Goal: Information Seeking & Learning: Check status

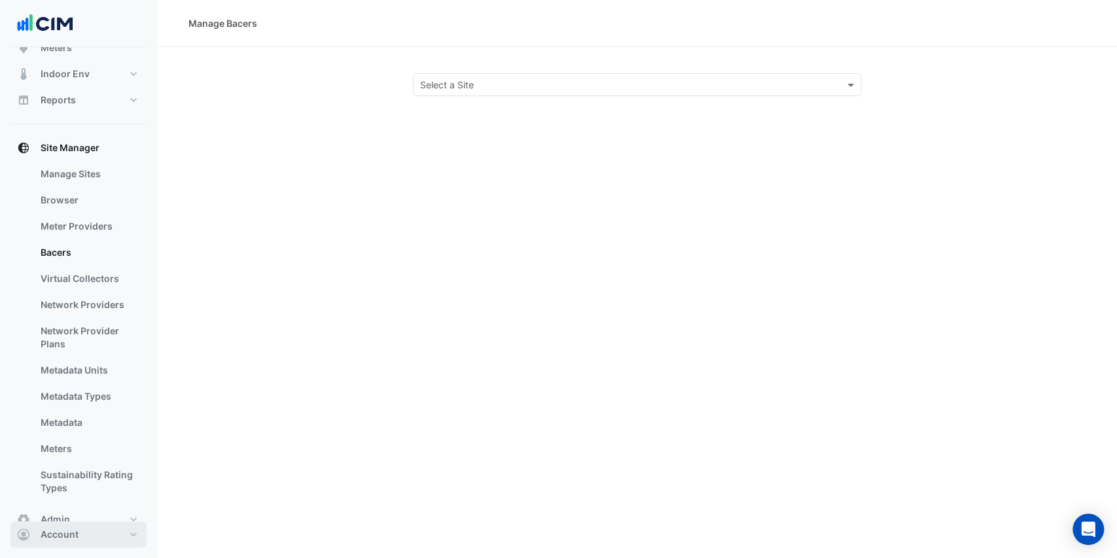
scroll to position [174, 0]
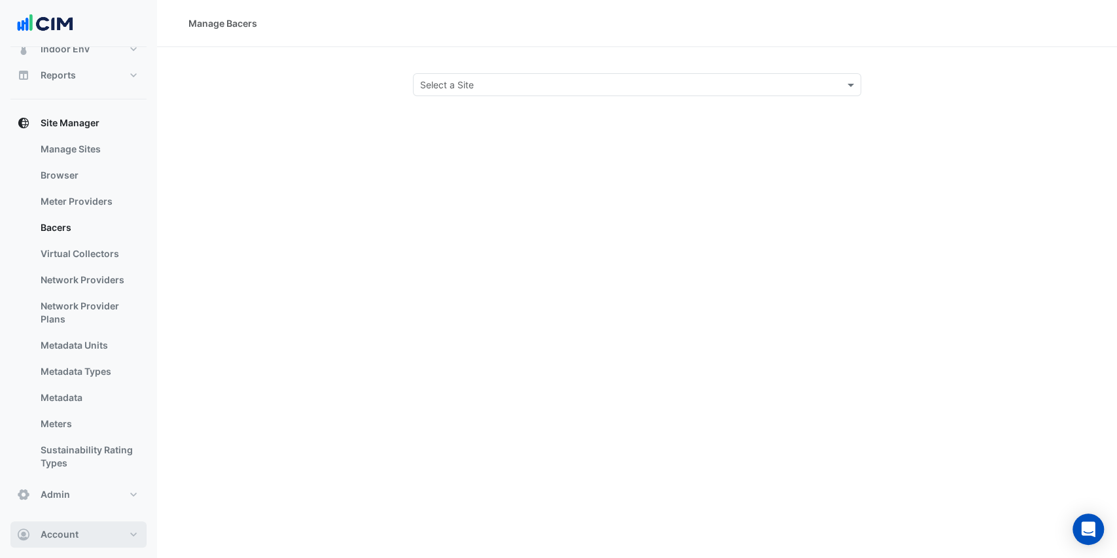
click at [93, 533] on button "Account" at bounding box center [78, 535] width 136 height 26
click at [76, 508] on link "Sign Out" at bounding box center [78, 502] width 124 height 26
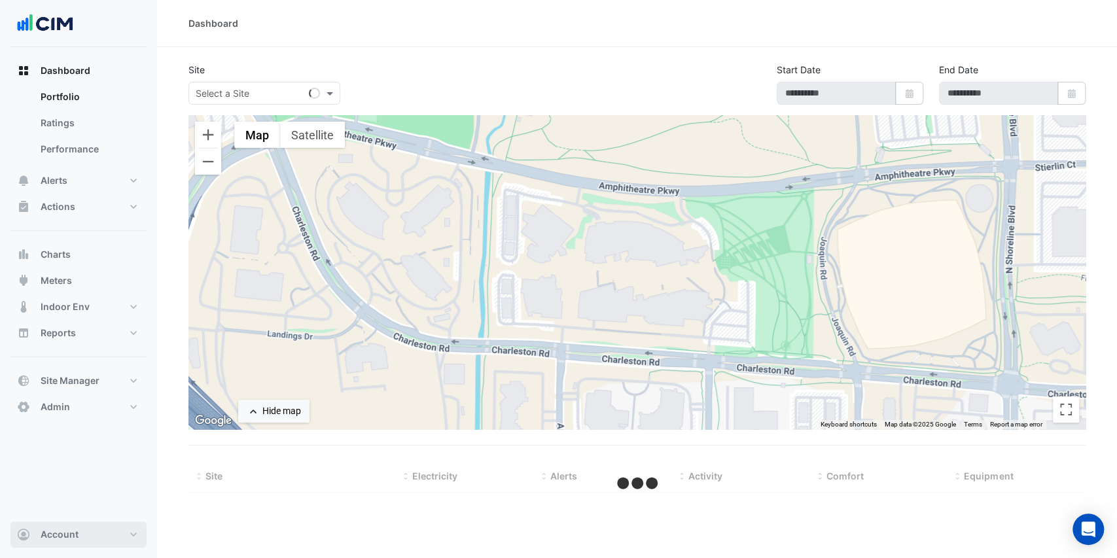
click at [110, 531] on button "Account" at bounding box center [78, 535] width 136 height 26
click at [79, 509] on link "Sign Out" at bounding box center [78, 502] width 124 height 26
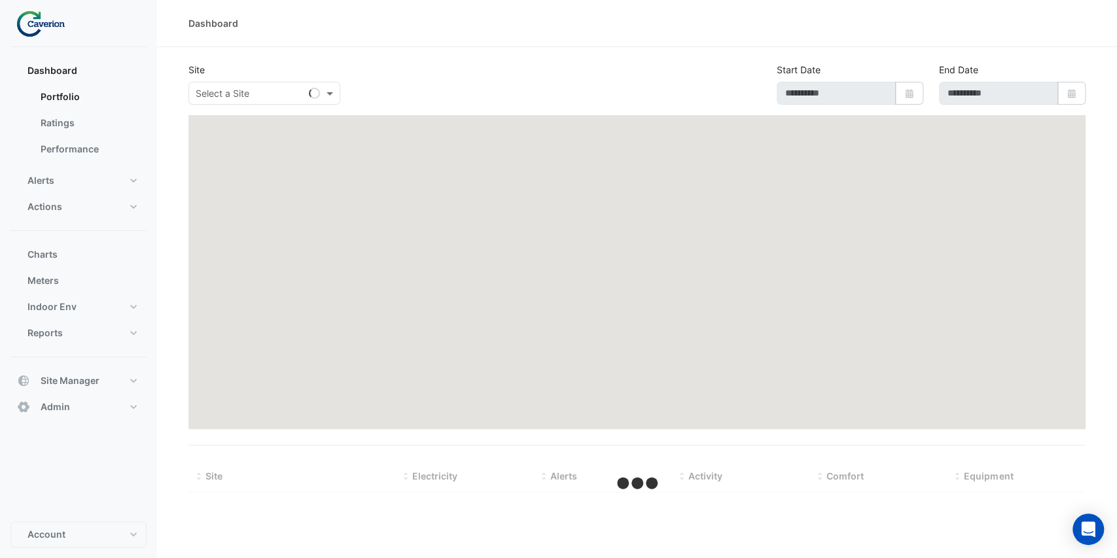
type input "**********"
select select "***"
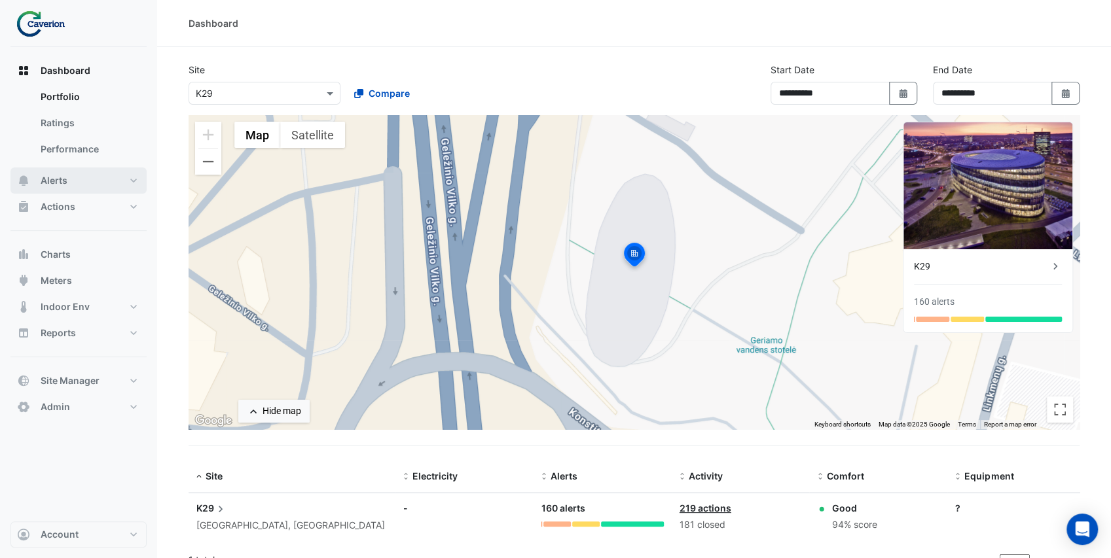
click at [113, 181] on button "Alerts" at bounding box center [78, 181] width 136 height 26
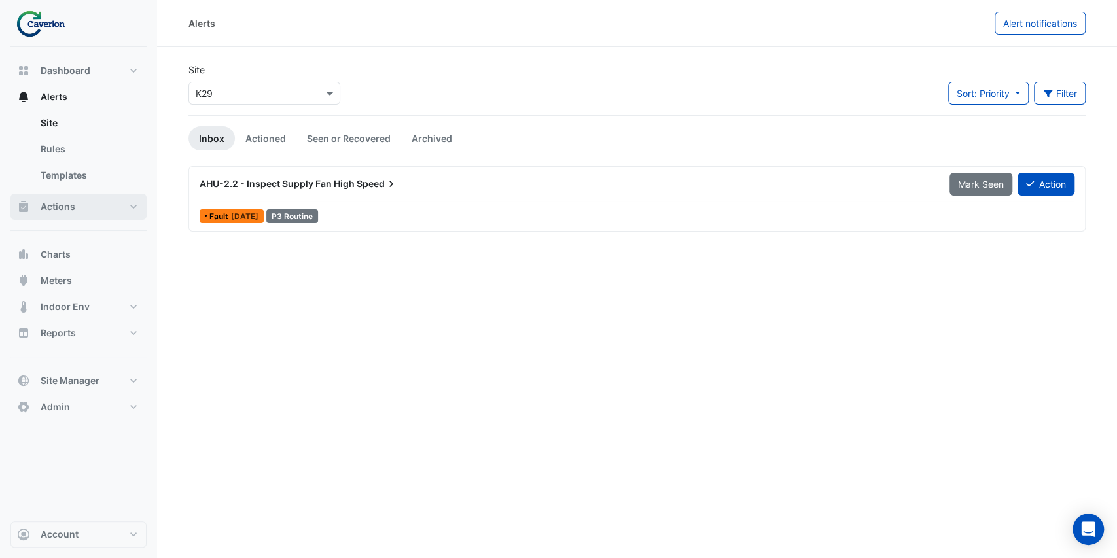
click at [98, 204] on button "Actions" at bounding box center [78, 207] width 136 height 26
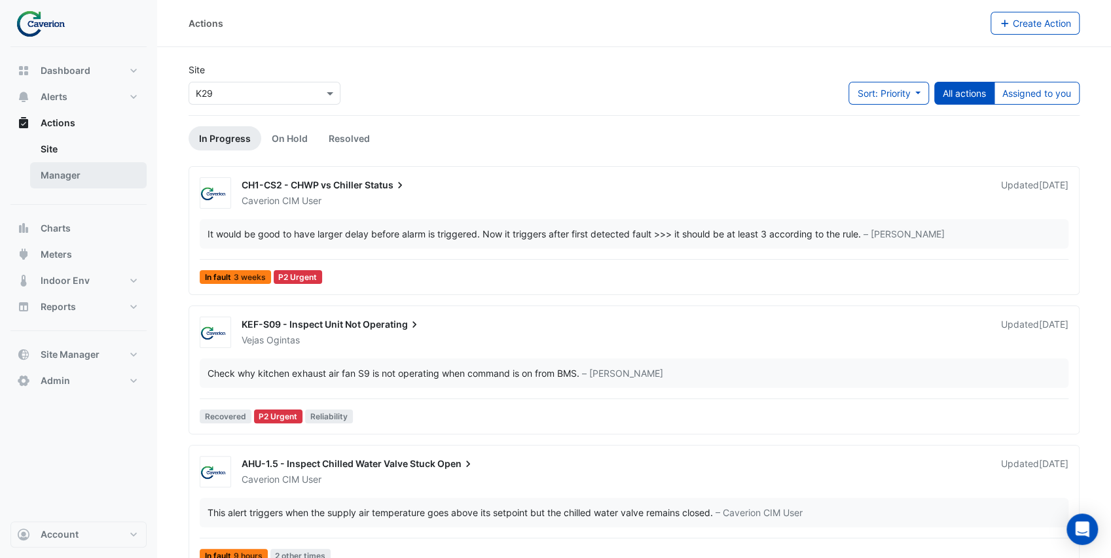
click at [74, 179] on link "Manager" at bounding box center [88, 175] width 116 height 26
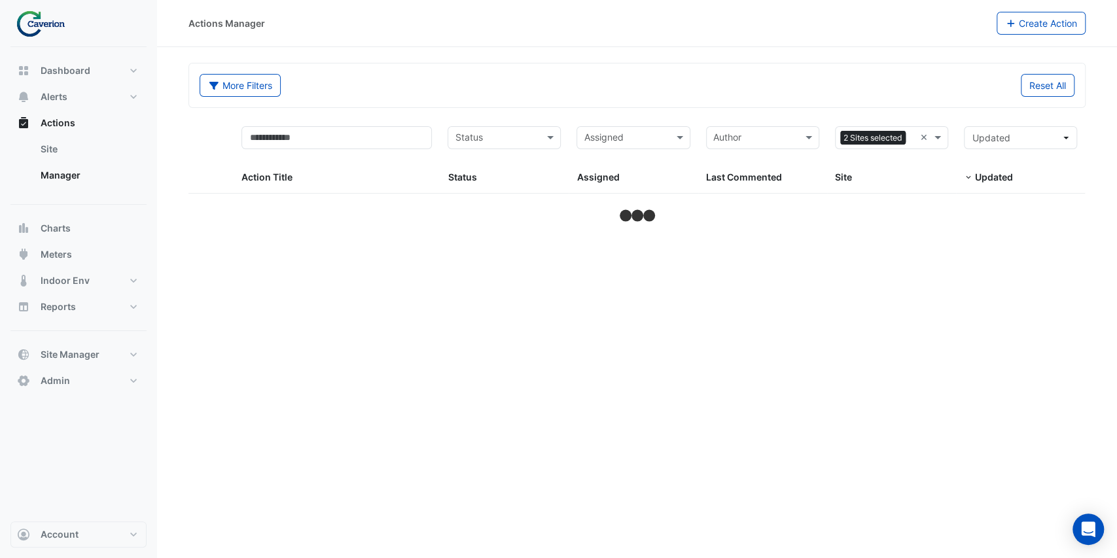
select select "***"
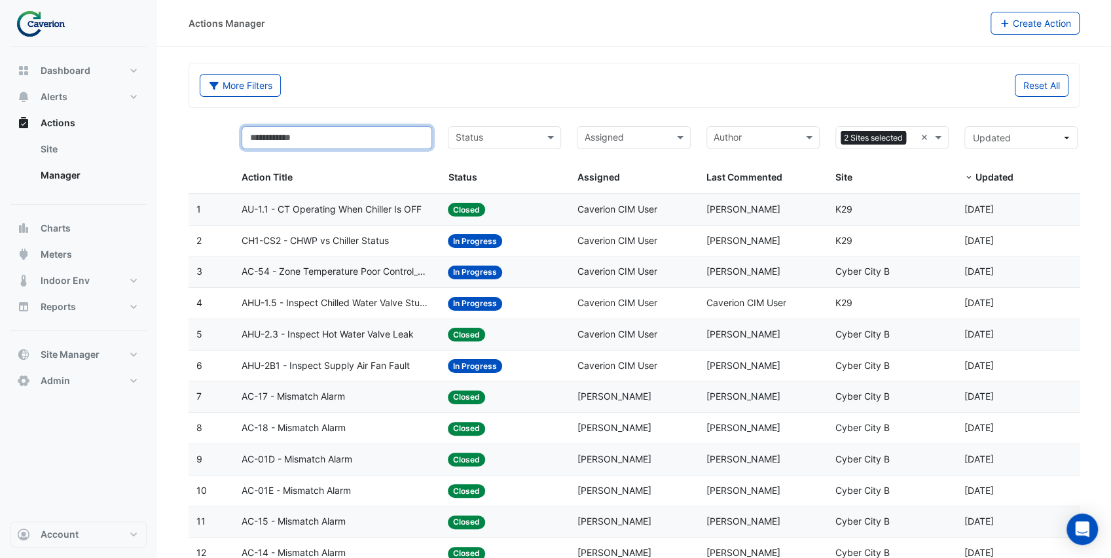
click at [276, 139] on input "text" at bounding box center [336, 137] width 190 height 23
type input "****"
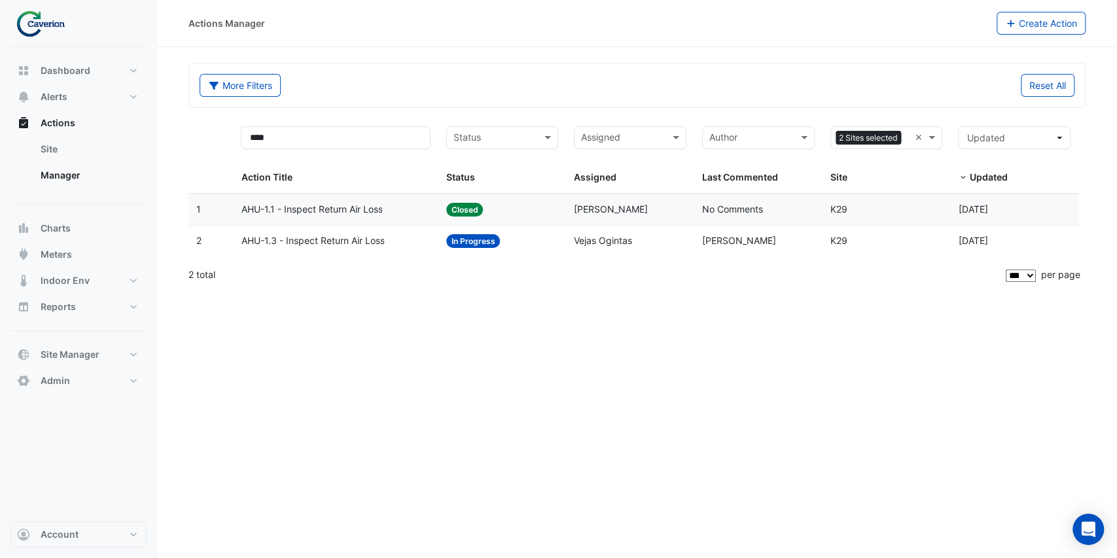
click at [391, 243] on div "AHU-1.3 - Inspect Return Air Loss" at bounding box center [335, 241] width 189 height 15
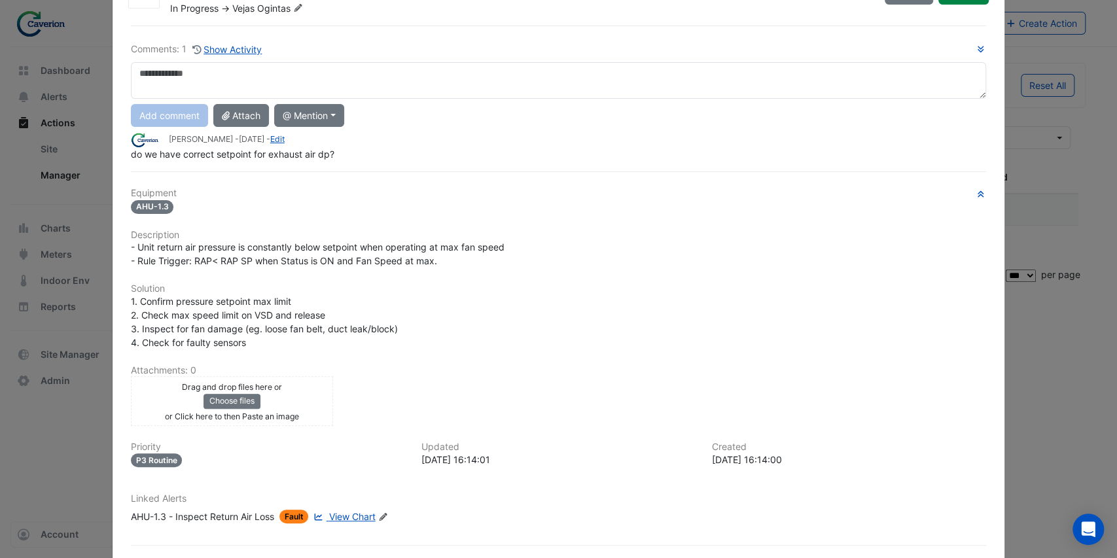
scroll to position [87, 0]
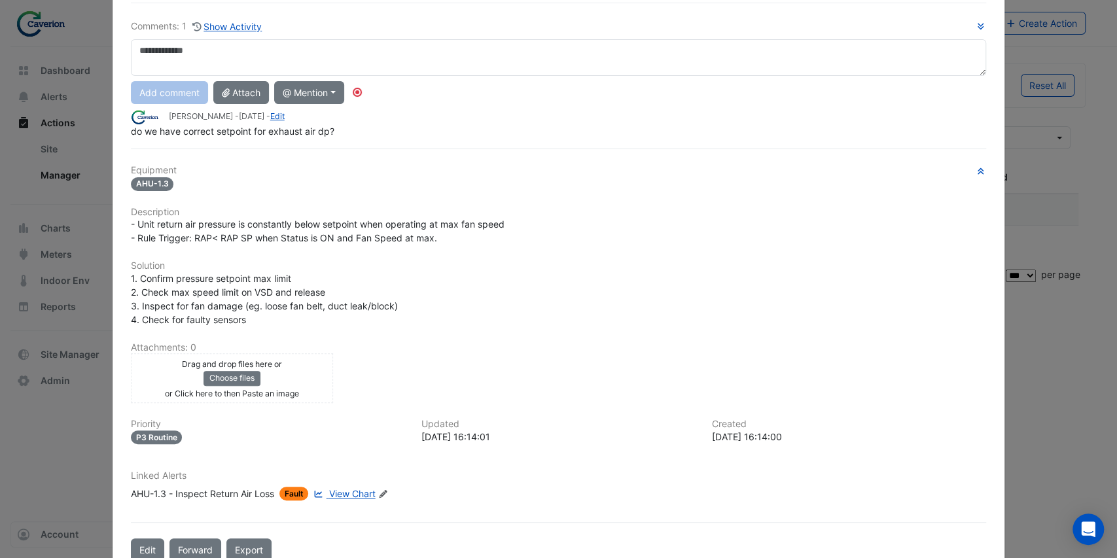
click at [257, 488] on div "AHU-1.3 - Inspect Return Air Loss" at bounding box center [202, 494] width 143 height 14
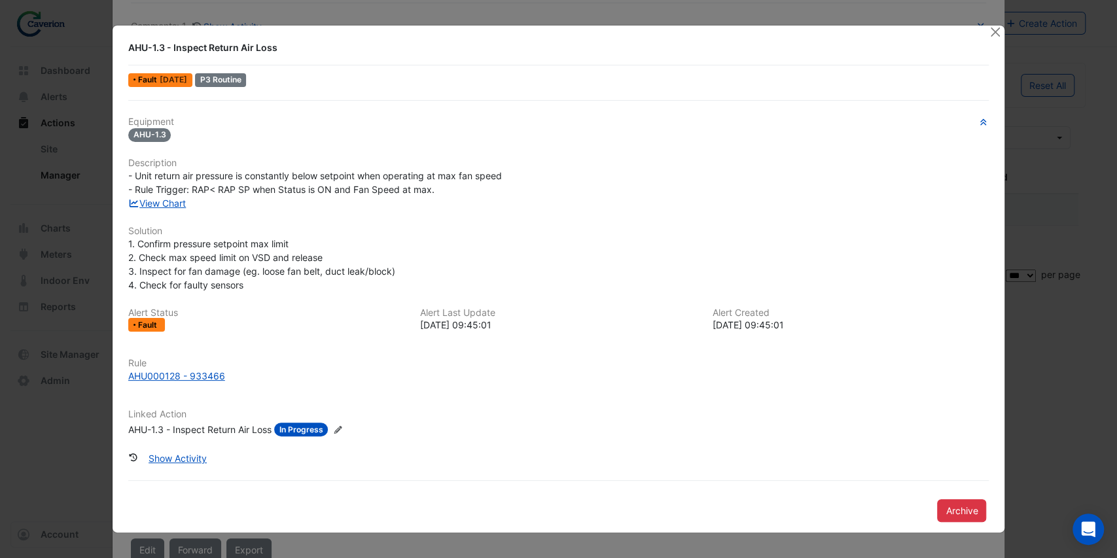
scroll to position [86, 0]
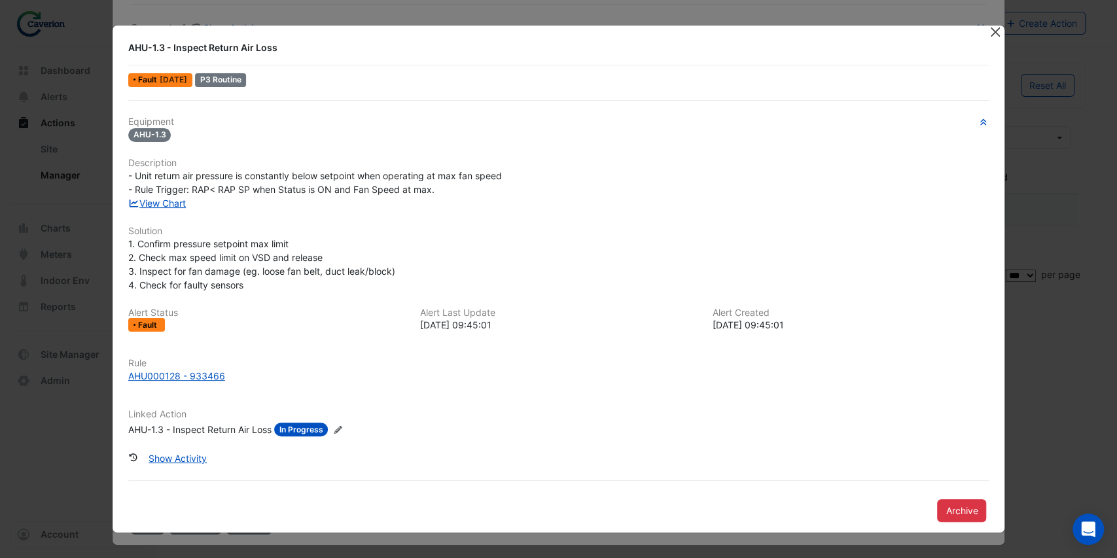
click at [991, 33] on button "Close" at bounding box center [995, 33] width 14 height 14
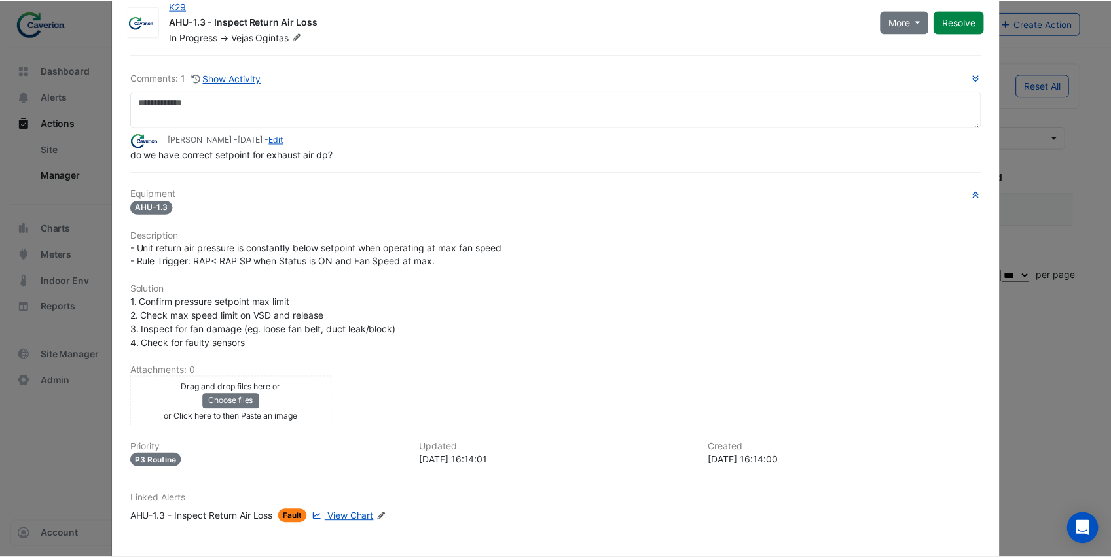
scroll to position [0, 0]
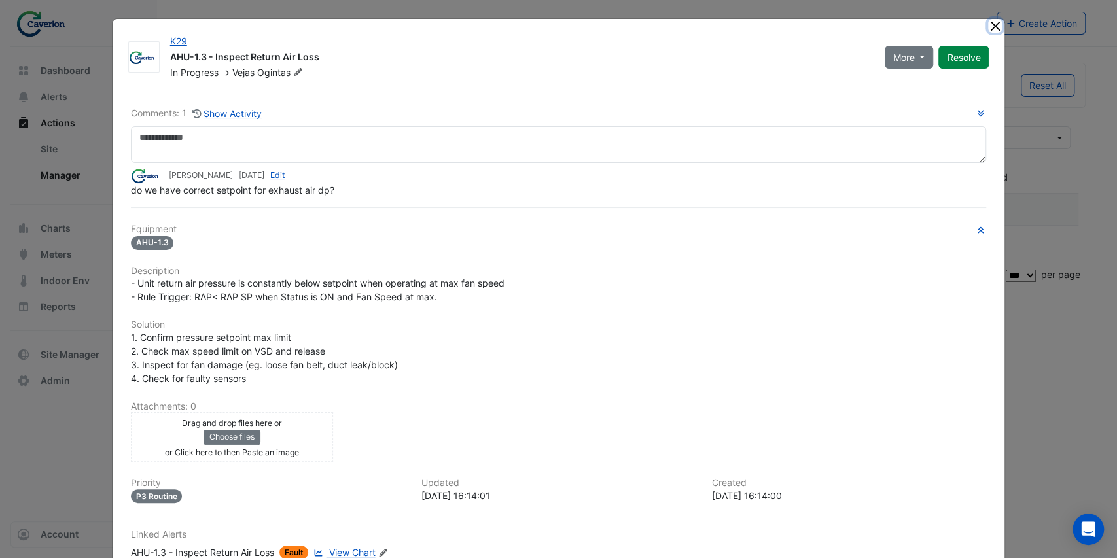
click at [989, 27] on button "Close" at bounding box center [995, 26] width 14 height 14
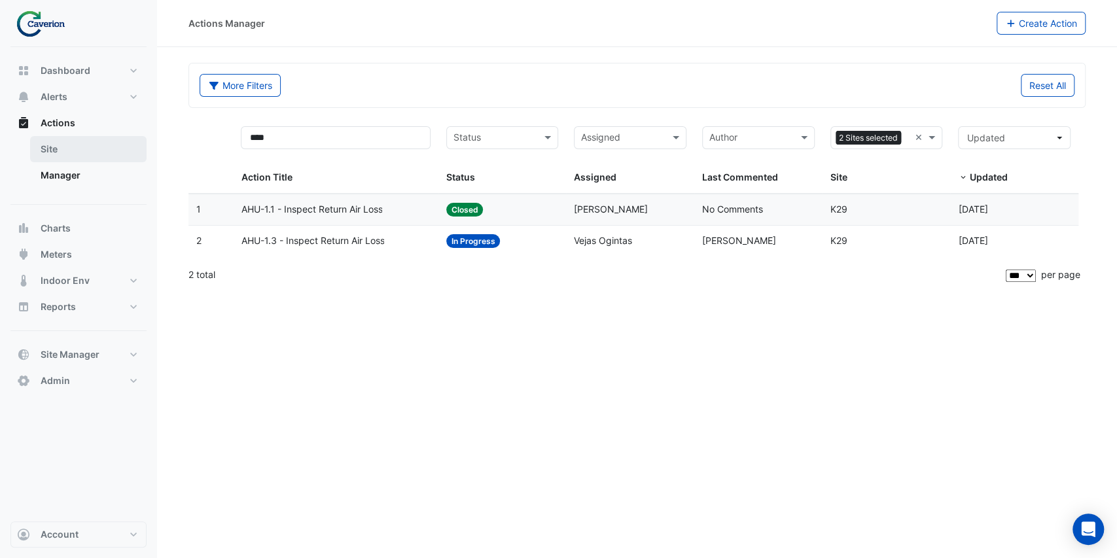
click at [75, 144] on link "Site" at bounding box center [88, 149] width 116 height 26
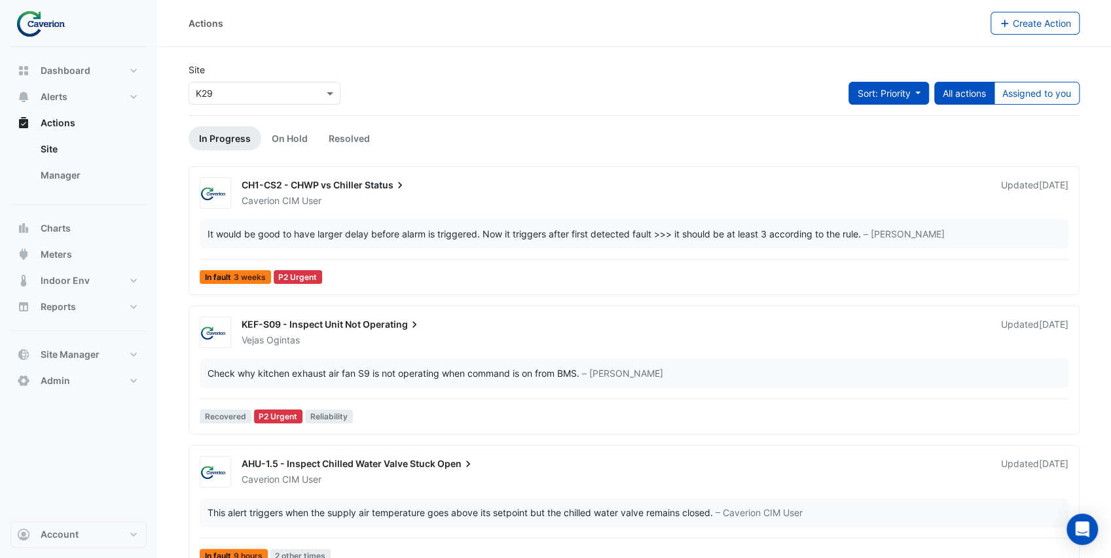
click at [904, 86] on button "Sort: Priority" at bounding box center [888, 93] width 80 height 23
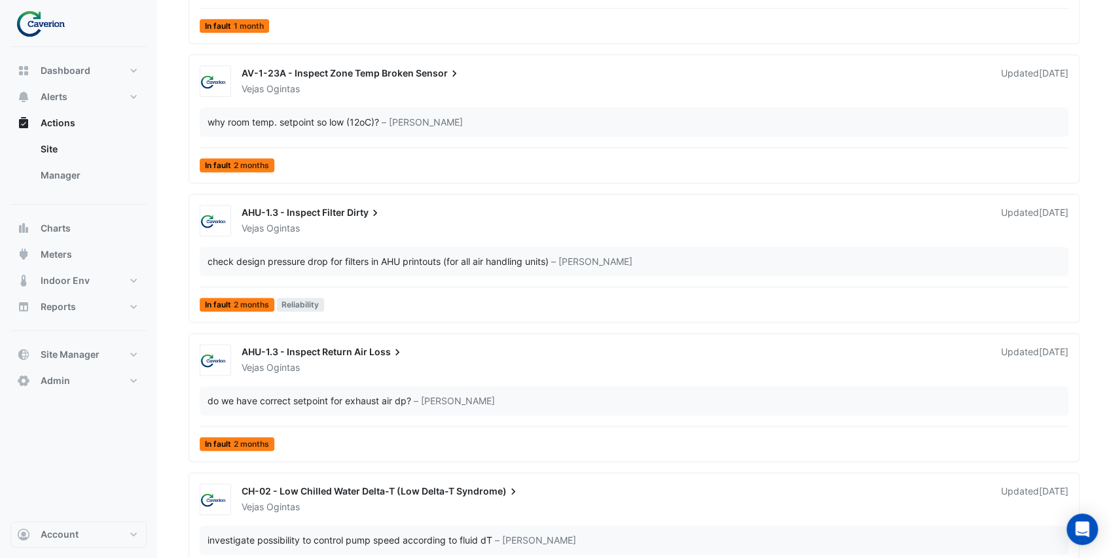
scroll to position [4493, 0]
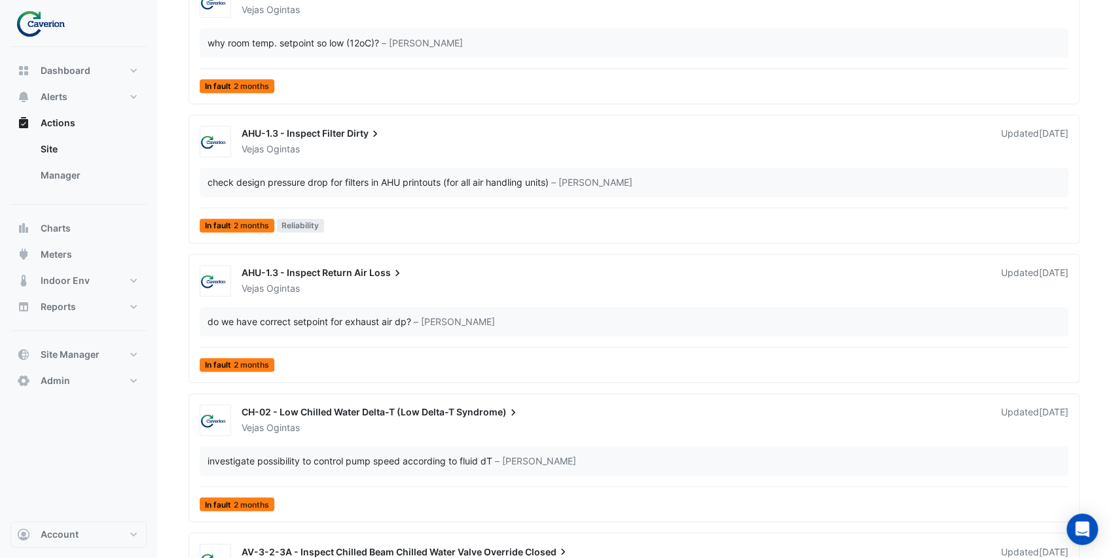
click at [419, 272] on div "AHU-1.3 - Inspect Return Air Loss" at bounding box center [612, 274] width 743 height 16
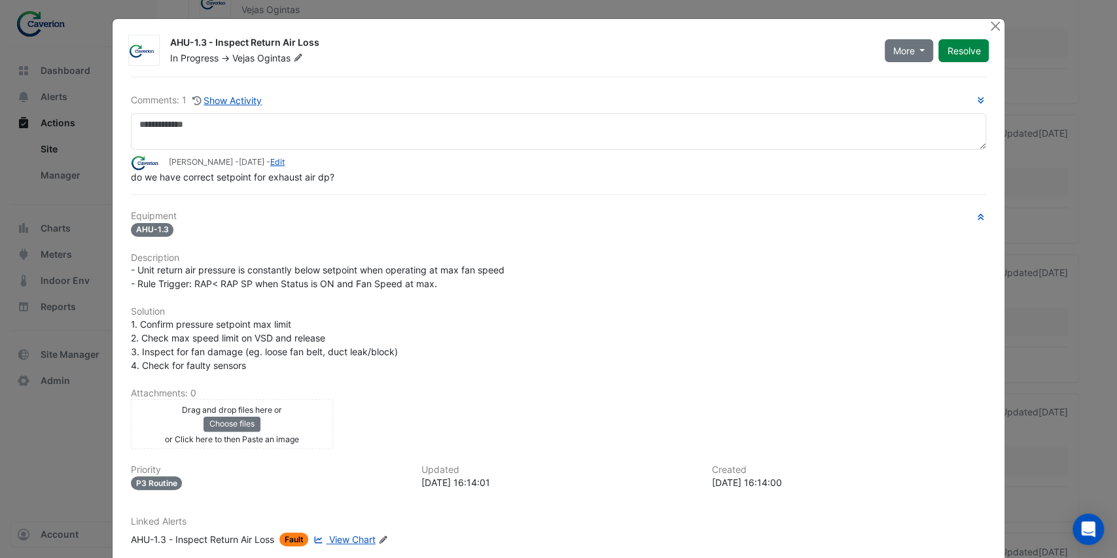
click at [260, 533] on div "AHU-1.3 - Inspect Return Air Loss" at bounding box center [202, 540] width 143 height 14
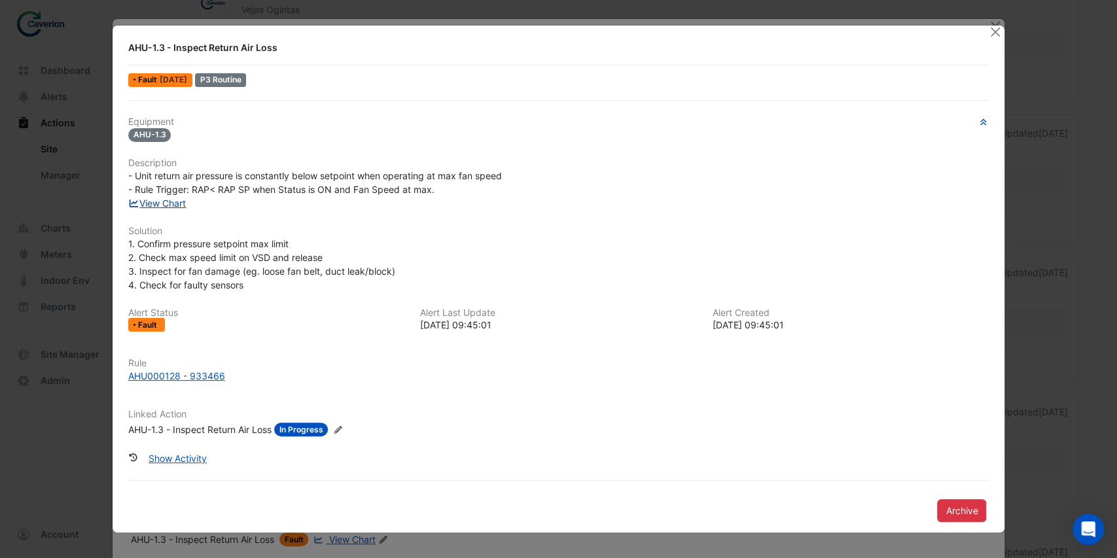
click at [181, 201] on link "View Chart" at bounding box center [157, 203] width 58 height 11
click at [993, 33] on button "Close" at bounding box center [995, 33] width 14 height 14
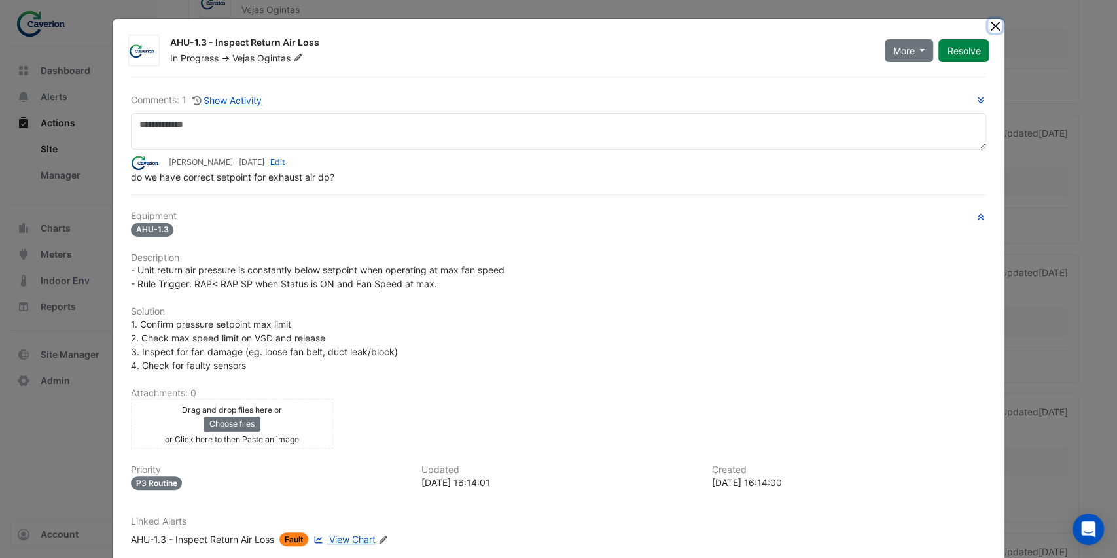
click at [993, 25] on button "Close" at bounding box center [995, 26] width 14 height 14
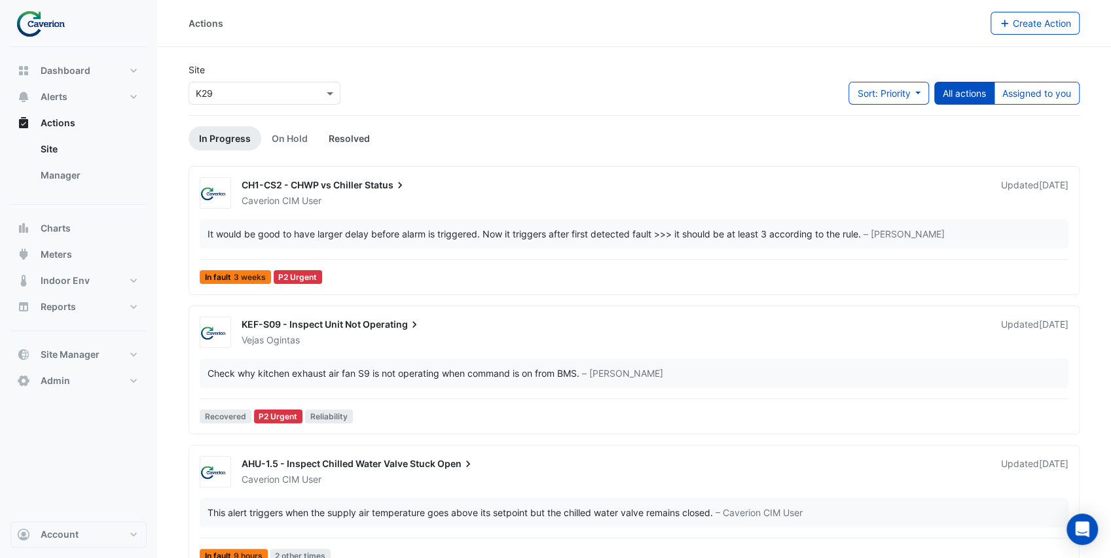
click at [365, 137] on link "Resolved" at bounding box center [349, 138] width 62 height 24
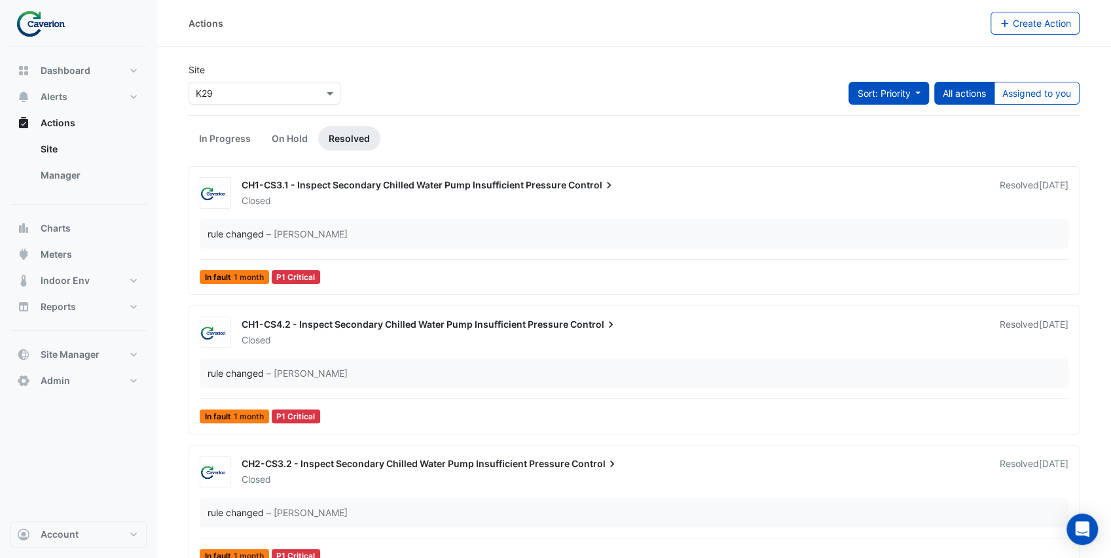
click at [918, 96] on button "Sort: Priority" at bounding box center [888, 93] width 80 height 23
click at [890, 140] on li "Updated" at bounding box center [874, 140] width 103 height 19
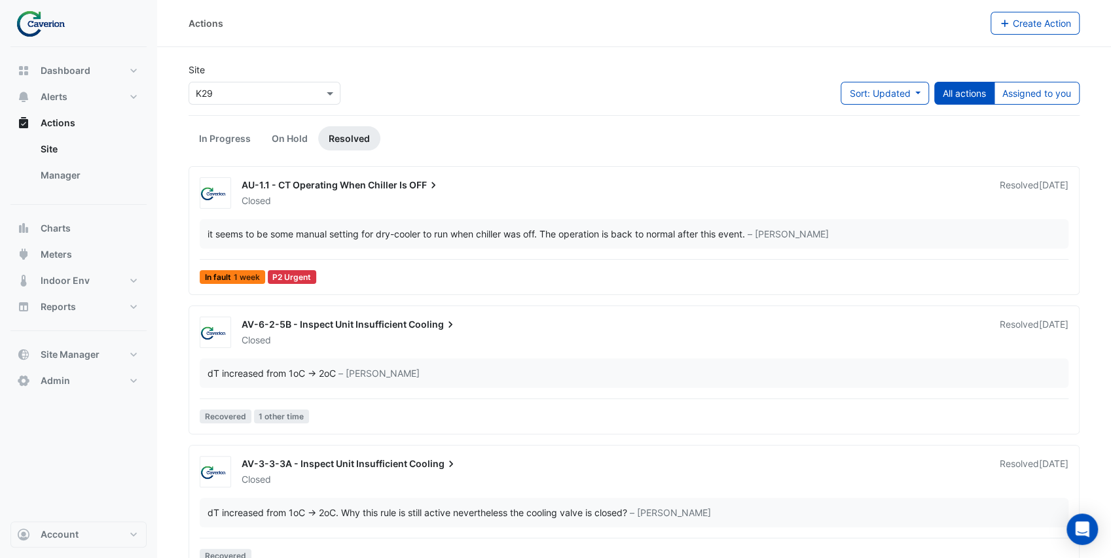
click at [354, 205] on div "Closed" at bounding box center [612, 200] width 745 height 13
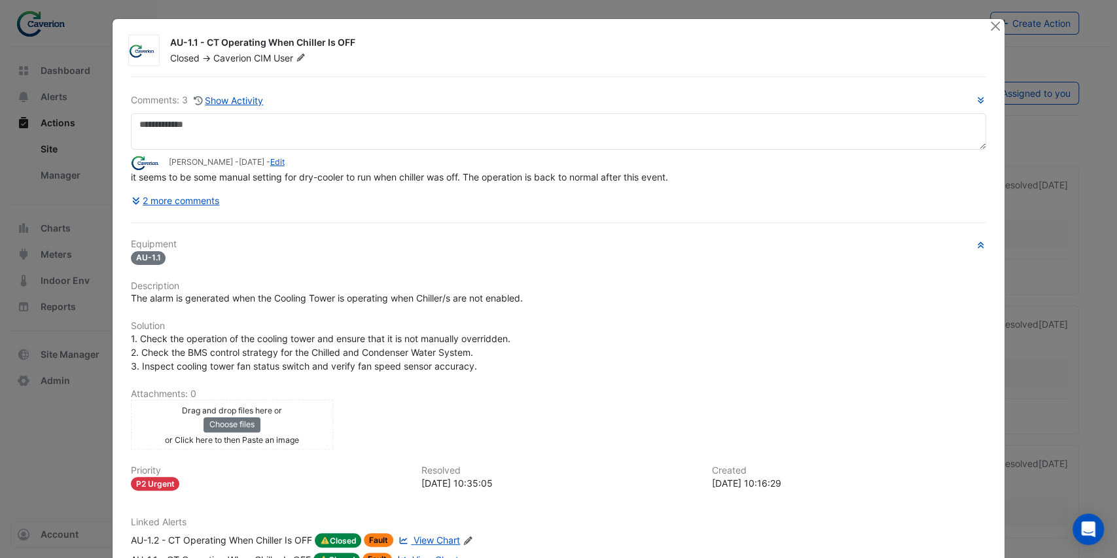
click at [379, 50] on div "AU-1.1 - CT Operating When Chiller Is OFF" at bounding box center [572, 44] width 804 height 16
click at [990, 27] on button "Close" at bounding box center [995, 26] width 14 height 14
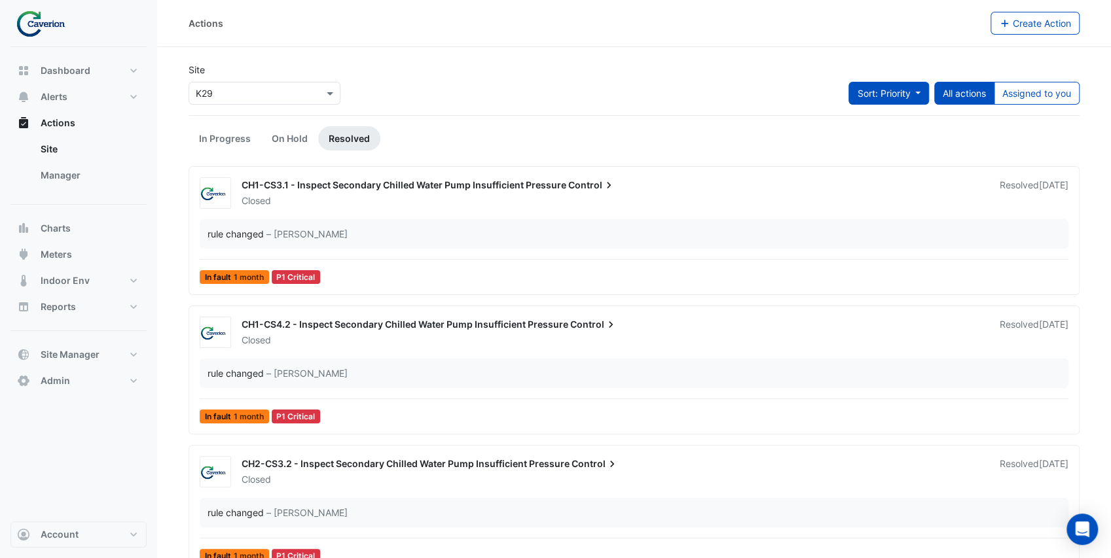
click at [921, 91] on button "Sort: Priority" at bounding box center [888, 93] width 80 height 23
click at [877, 138] on li "Updated" at bounding box center [874, 140] width 103 height 19
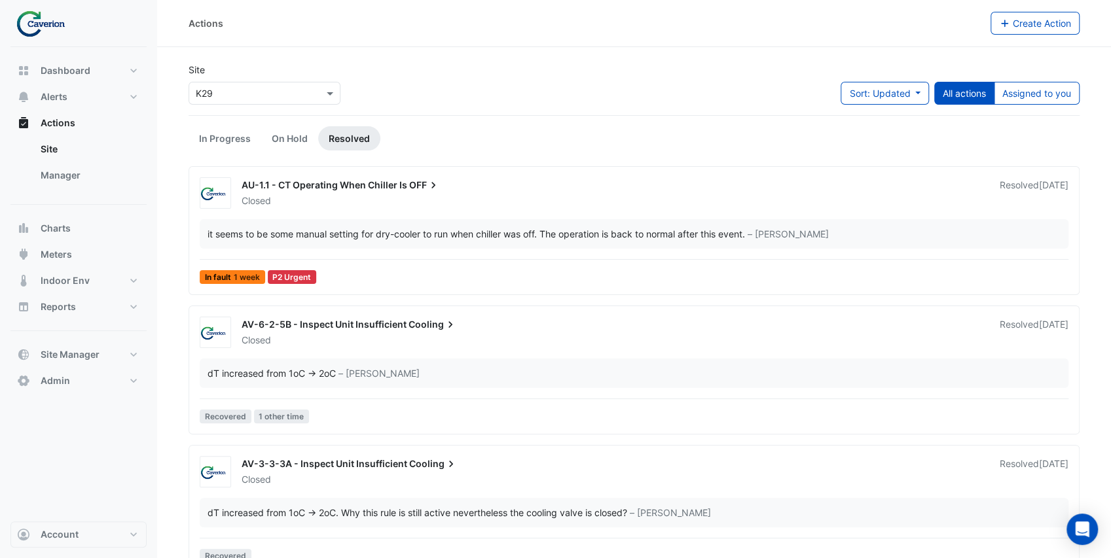
click at [321, 192] on div "AU-1.1 - CT Operating When Chiller Is OFF" at bounding box center [612, 187] width 742 height 16
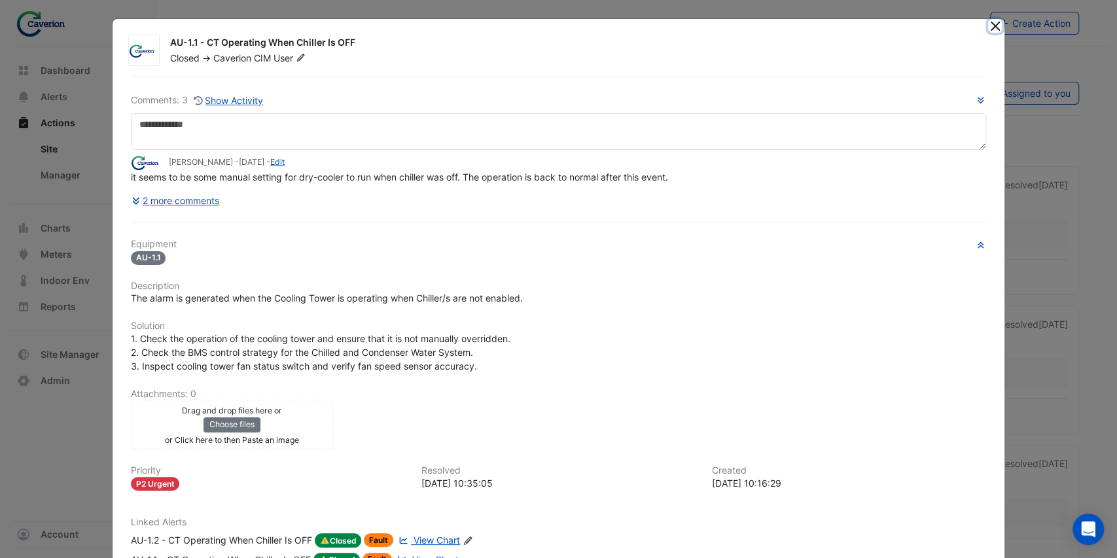
click at [991, 26] on button "Close" at bounding box center [995, 26] width 14 height 14
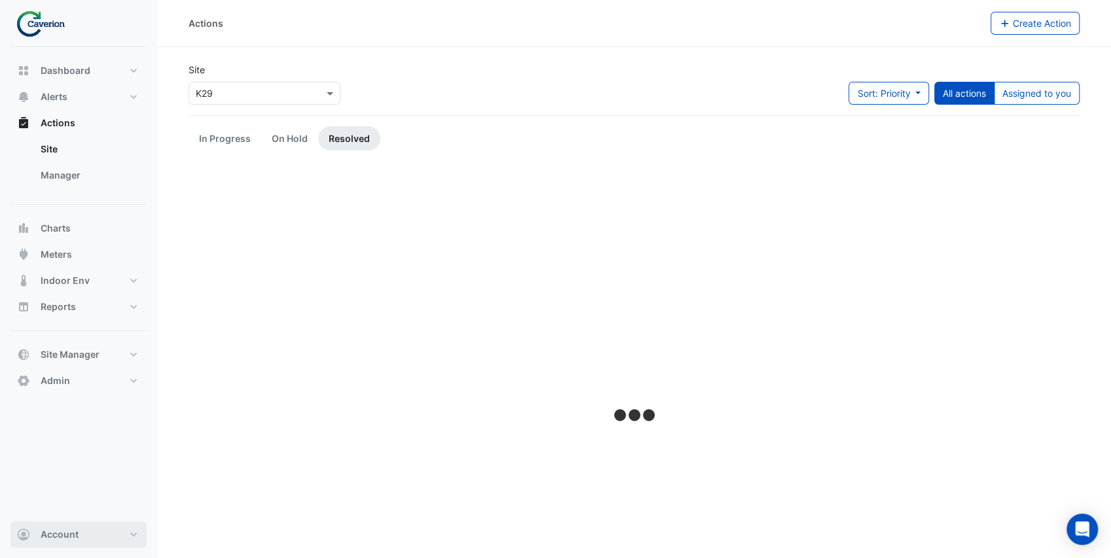
click at [120, 538] on button "Account" at bounding box center [78, 535] width 136 height 26
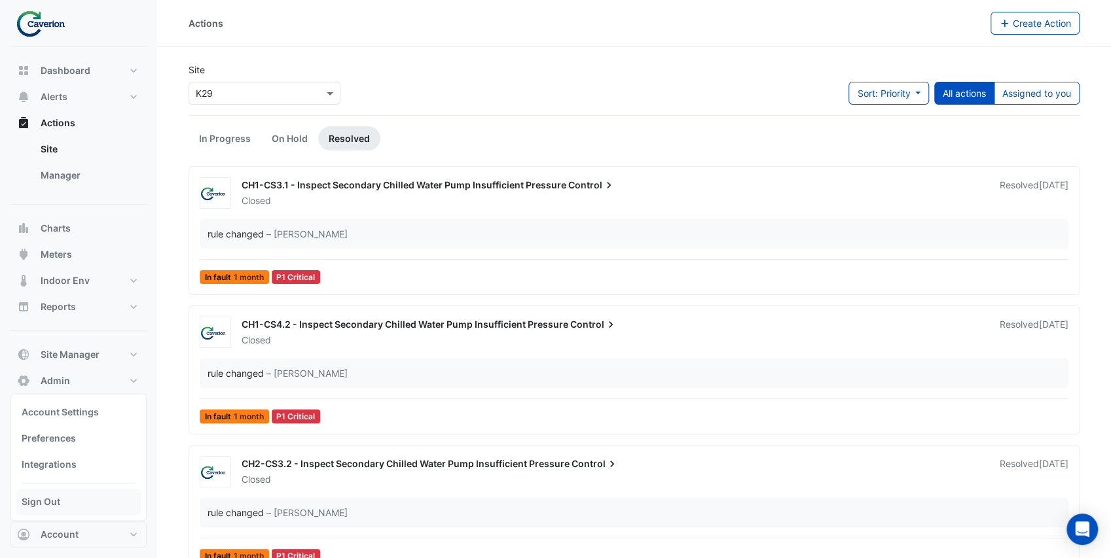
click at [67, 501] on link "Sign Out" at bounding box center [78, 502] width 124 height 26
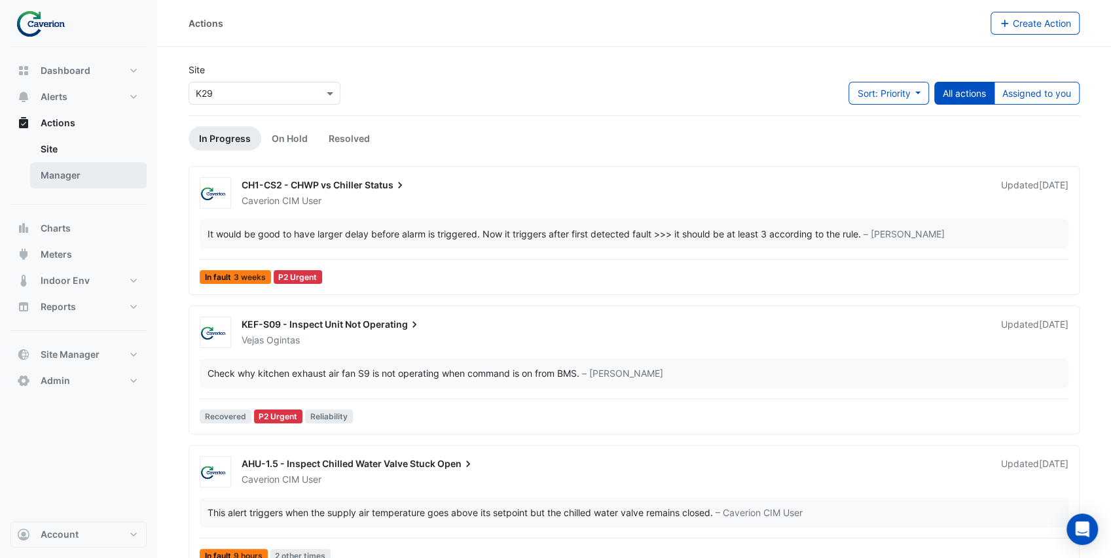
click at [111, 171] on link "Manager" at bounding box center [88, 175] width 116 height 26
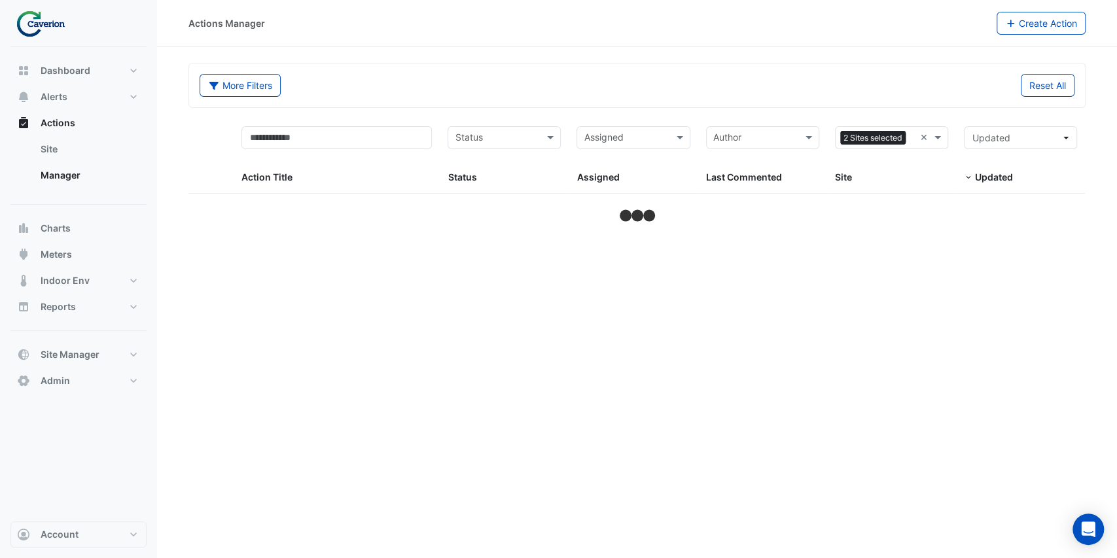
select select "***"
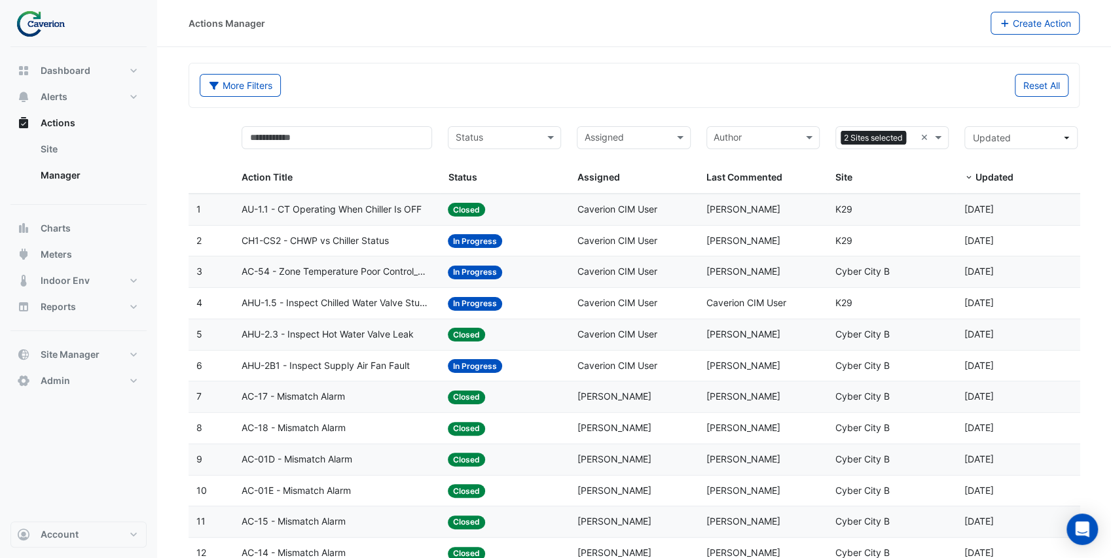
click at [424, 207] on div "AU-1.1 - CT Operating When Chiller Is OFF" at bounding box center [336, 209] width 190 height 15
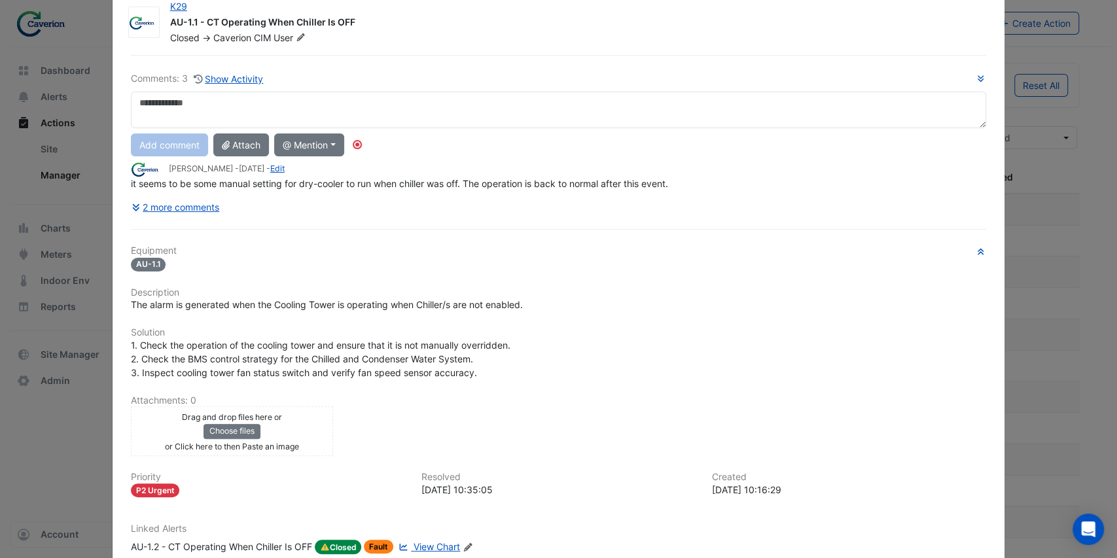
scroll to position [3, 0]
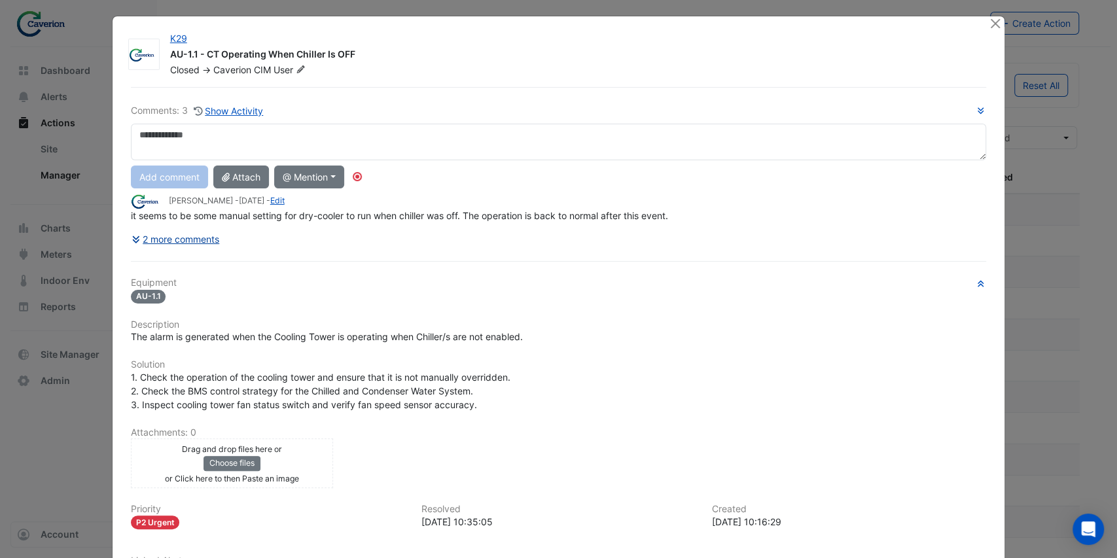
click at [205, 236] on button "2 more comments" at bounding box center [176, 239] width 90 height 23
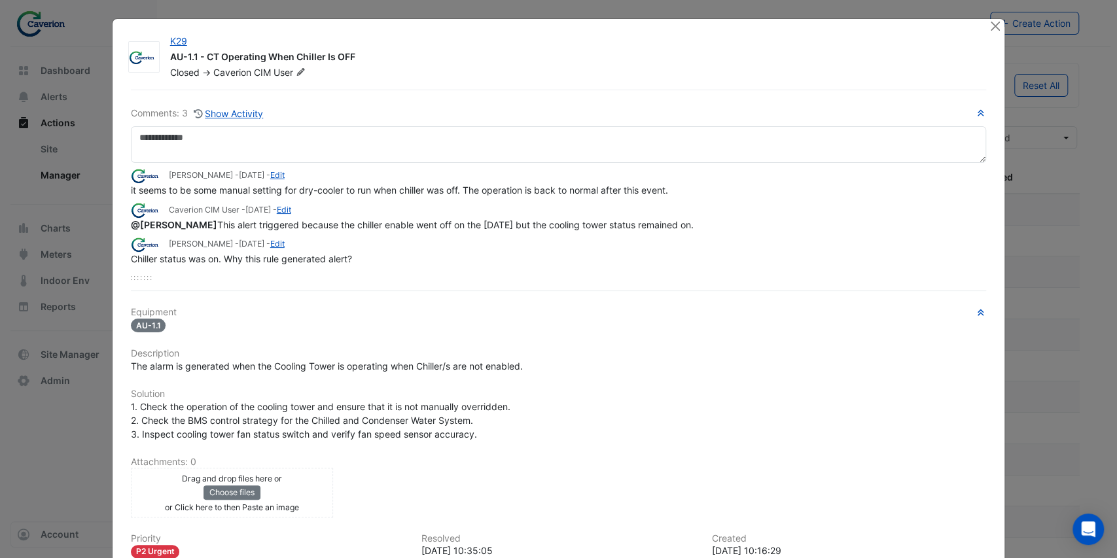
scroll to position [0, 0]
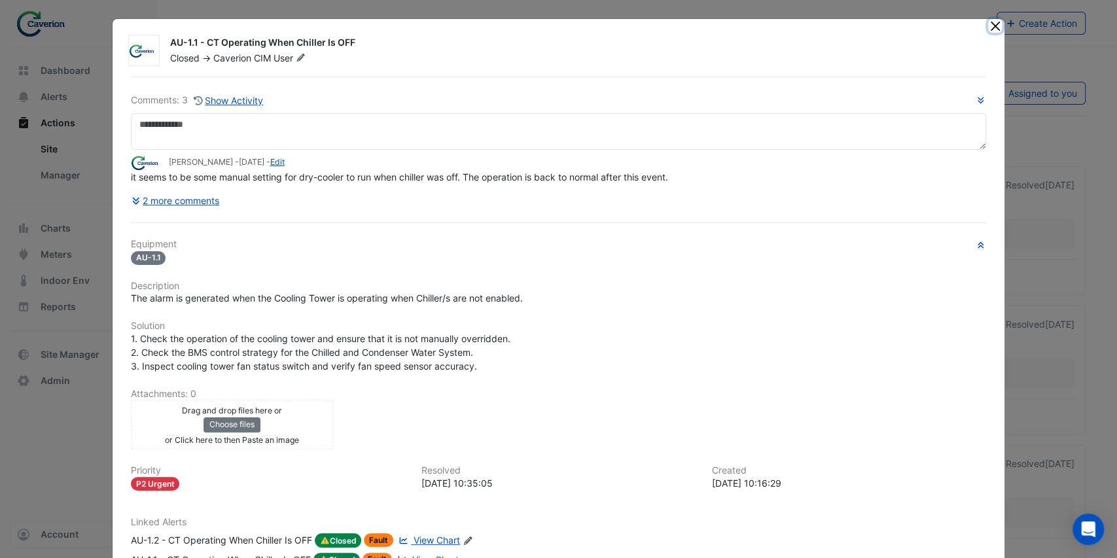
click at [996, 24] on button "Close" at bounding box center [995, 26] width 14 height 14
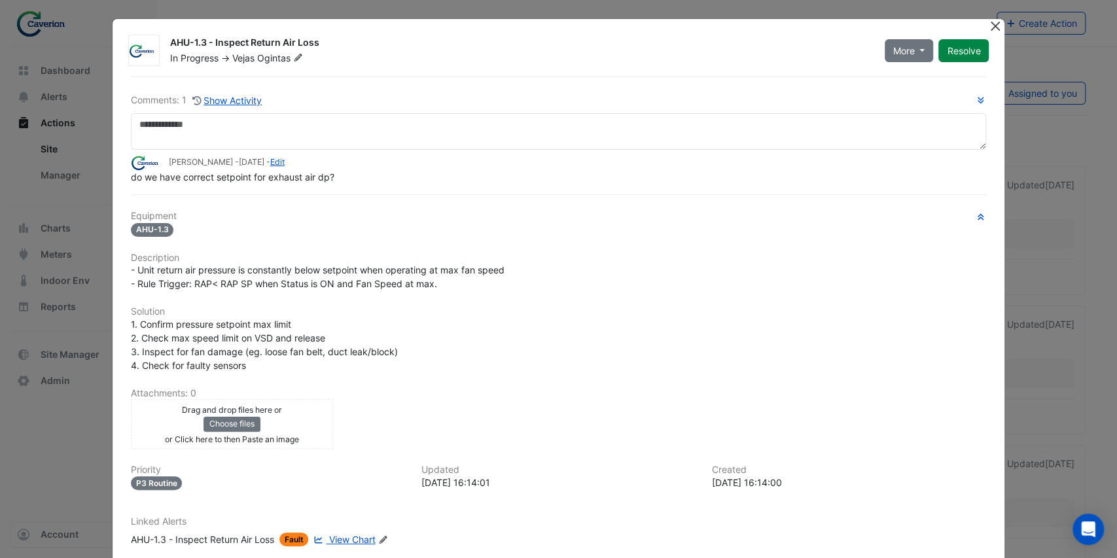
click at [991, 27] on button "Close" at bounding box center [995, 26] width 14 height 14
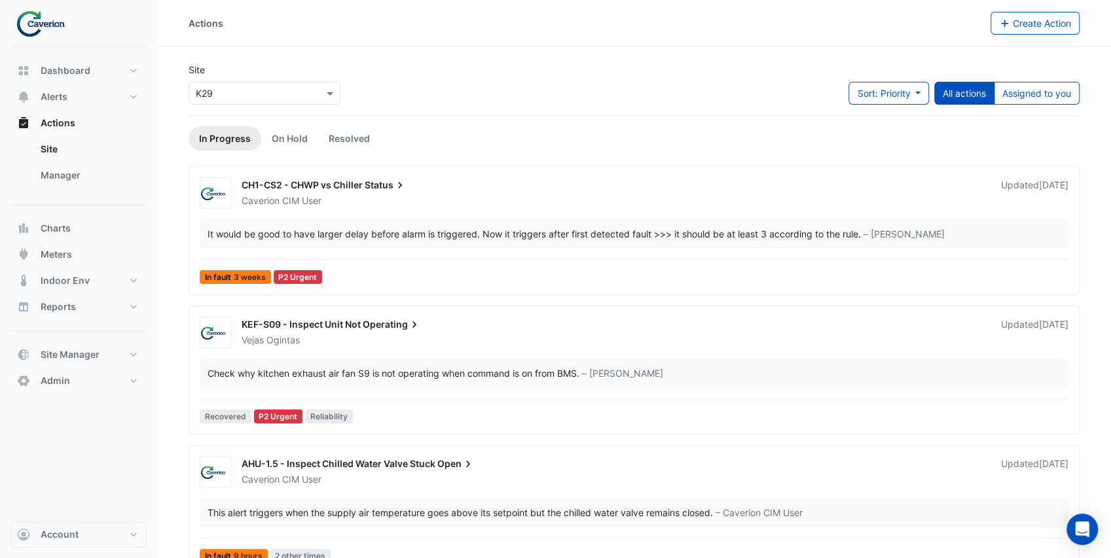
click at [461, 317] on div "KEF-S09 - Inspect Unit Not Operating Vejas Ogintas Updated 1 month ago" at bounding box center [655, 330] width 842 height 34
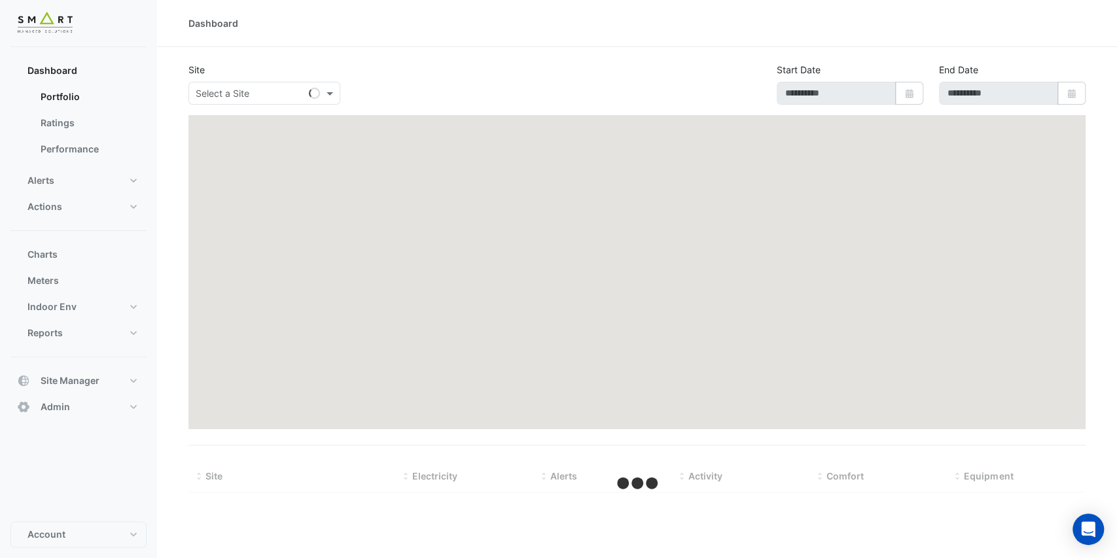
type input "**********"
select select "***"
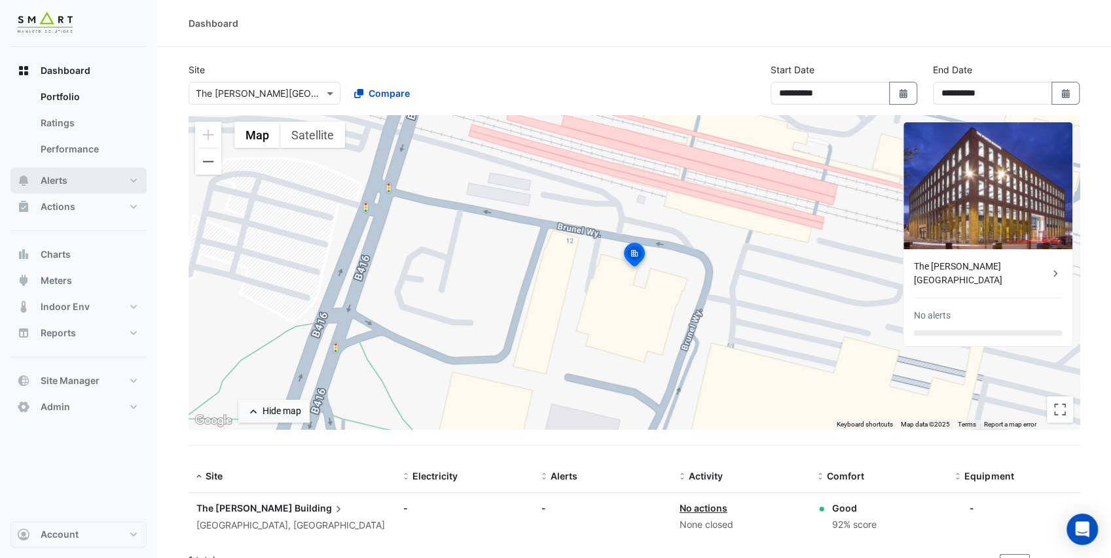
click at [88, 174] on button "Alerts" at bounding box center [78, 181] width 136 height 26
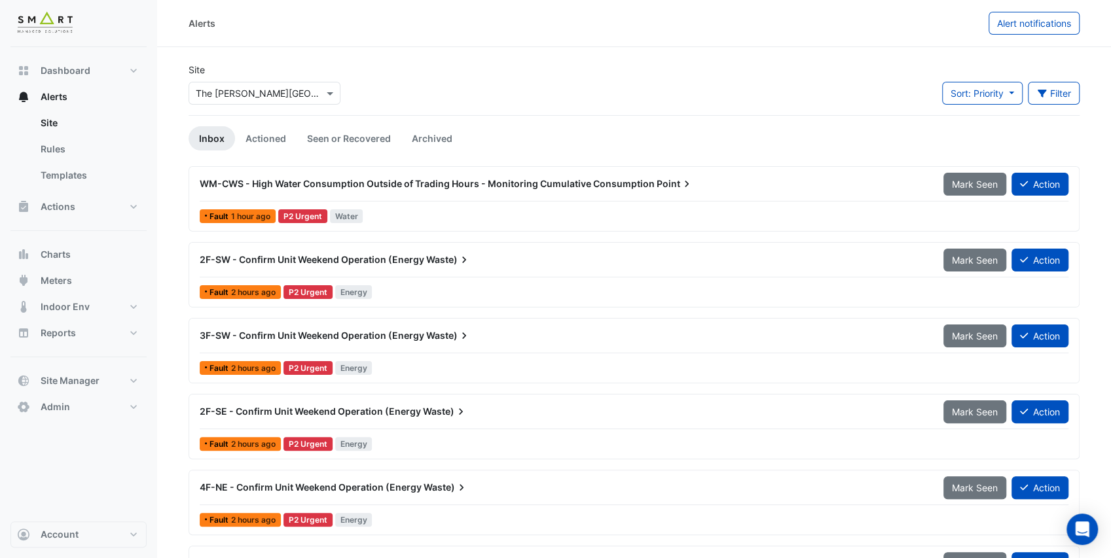
click at [254, 95] on input "text" at bounding box center [251, 94] width 111 height 14
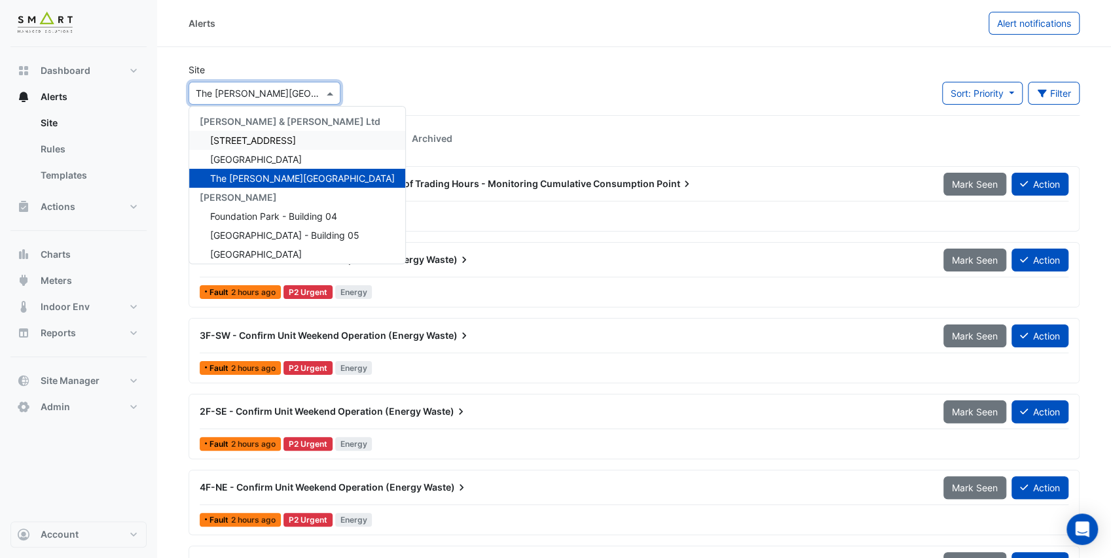
click at [268, 139] on span "12 Hammersmith Grove" at bounding box center [253, 140] width 86 height 11
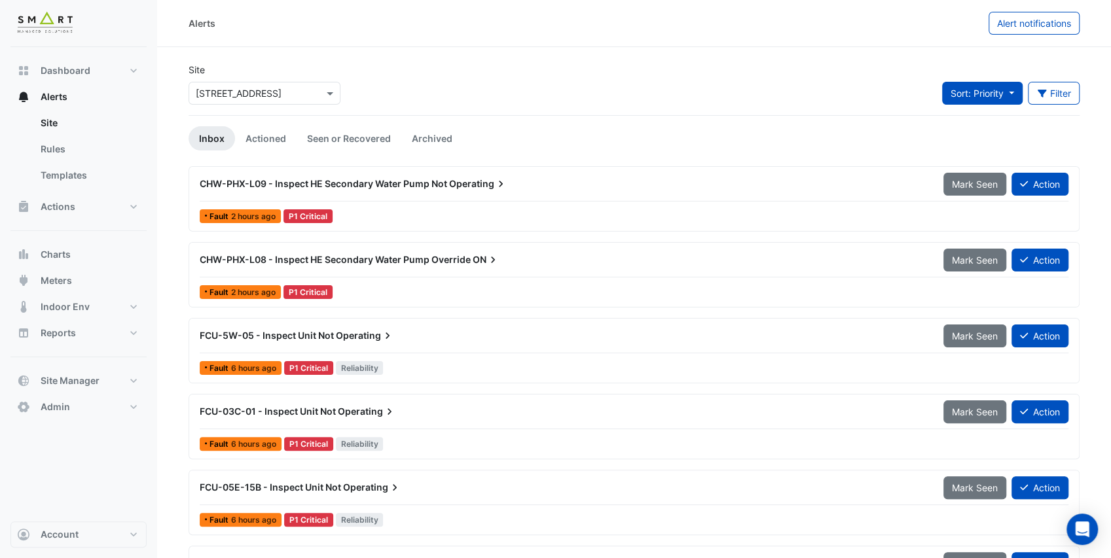
click at [969, 90] on span "Sort: Priority" at bounding box center [976, 93] width 53 height 11
click at [971, 135] on li "Updated" at bounding box center [992, 140] width 103 height 19
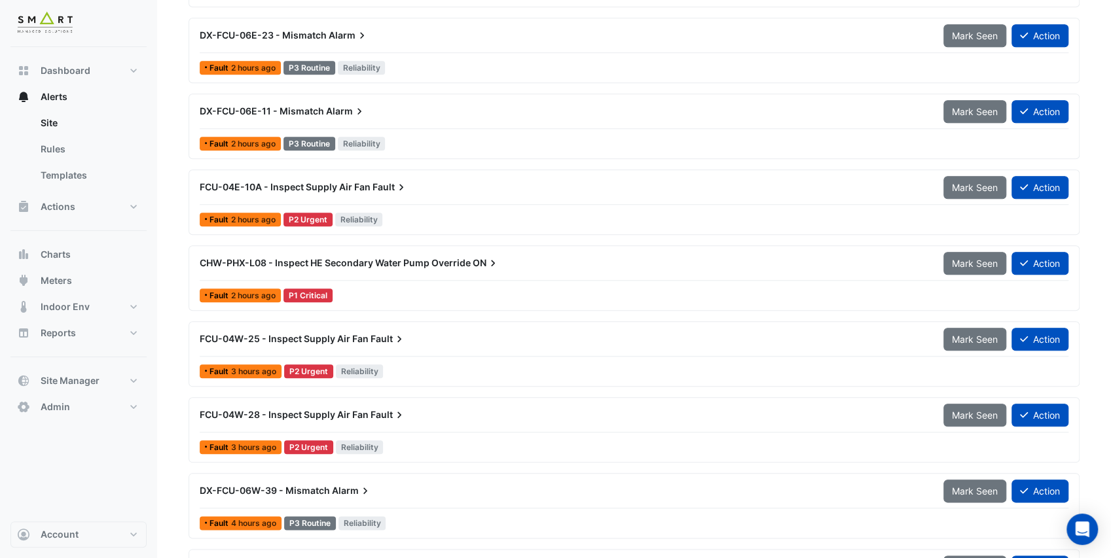
scroll to position [829, 0]
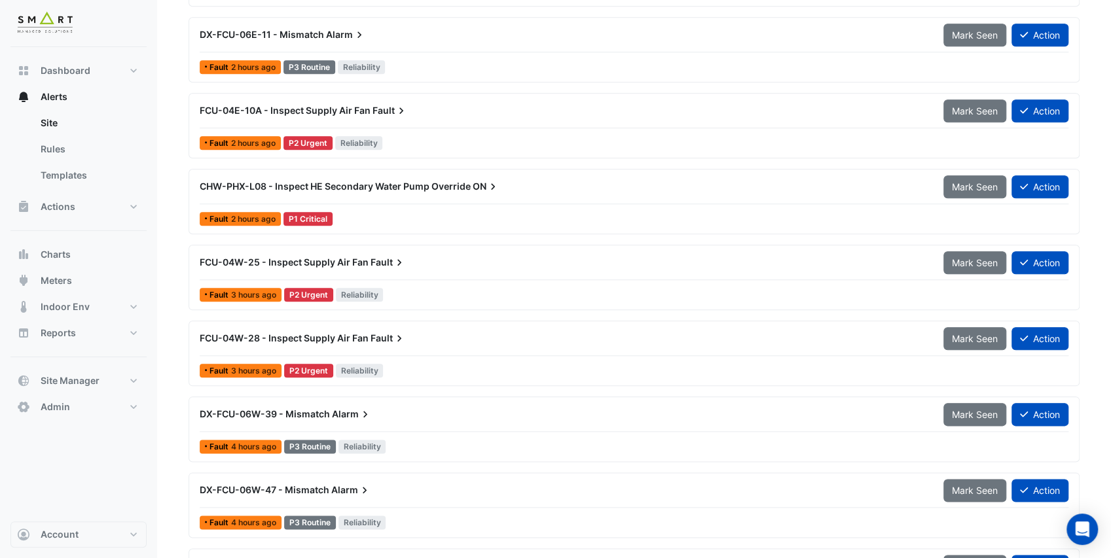
click at [395, 213] on div "Fault 2 hours ago P1 Critical" at bounding box center [633, 218] width 871 height 19
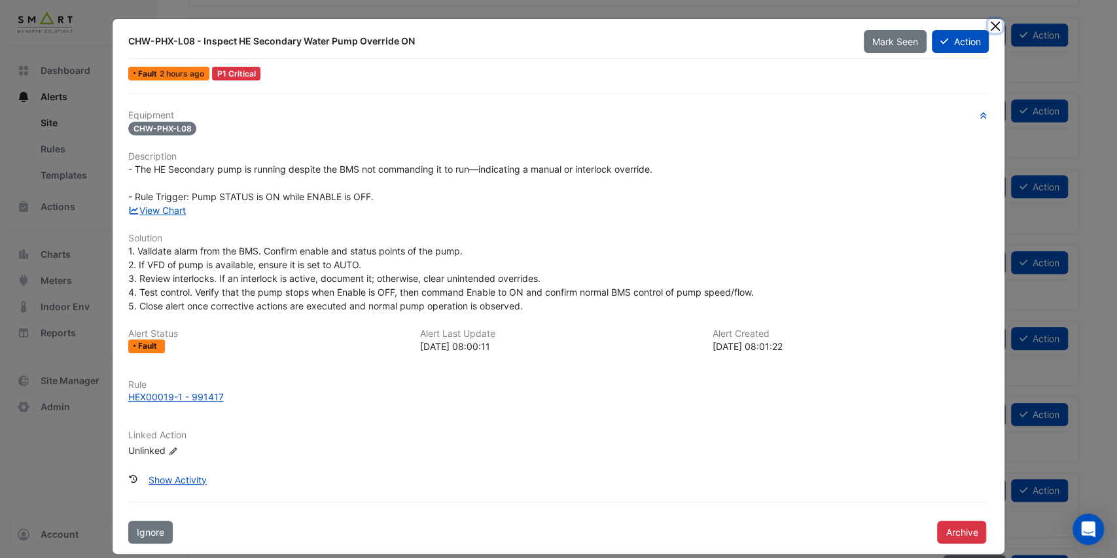
click at [990, 24] on button "Close" at bounding box center [995, 26] width 14 height 14
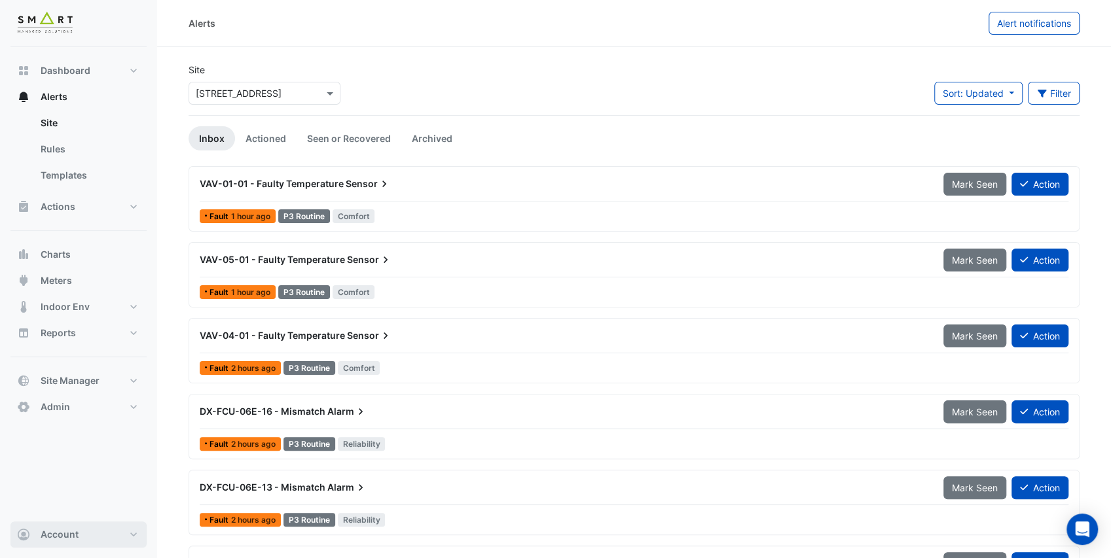
click at [105, 533] on button "Account" at bounding box center [78, 535] width 136 height 26
click at [103, 507] on link "Sign Out" at bounding box center [78, 502] width 124 height 26
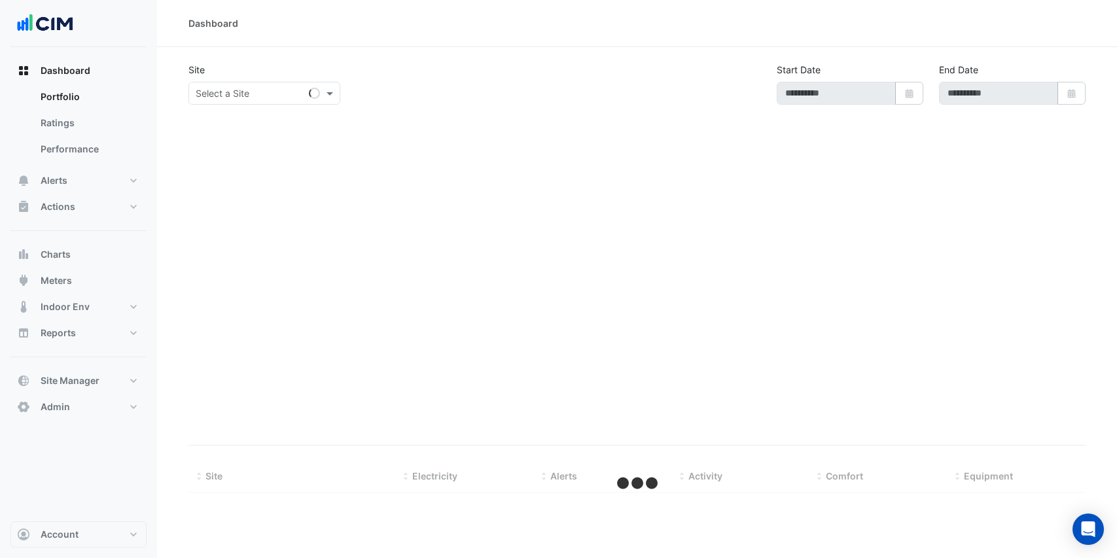
type input "**********"
select select "***"
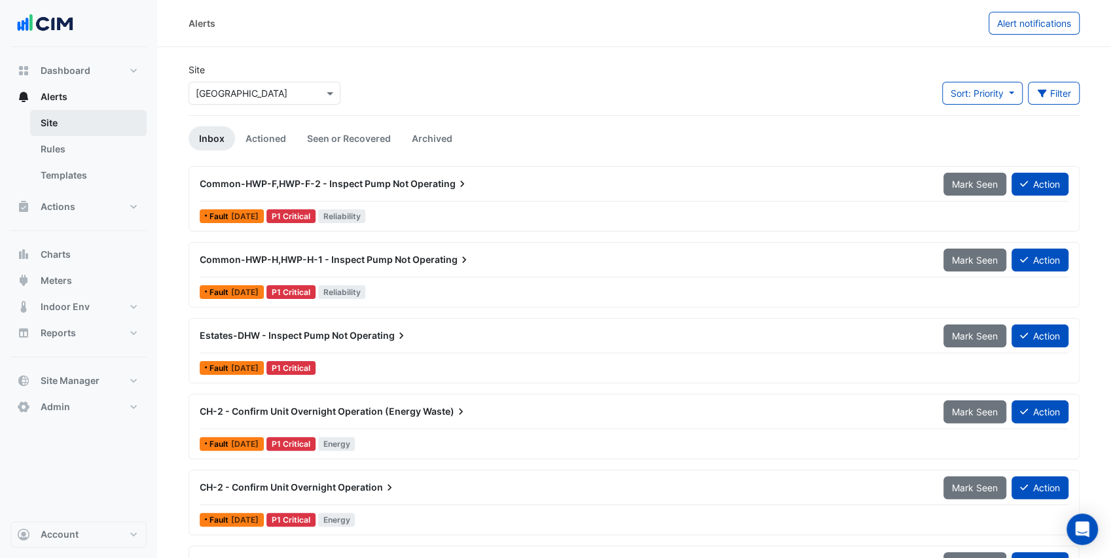
click at [71, 122] on link "Site" at bounding box center [88, 123] width 116 height 26
click at [236, 87] on input "text" at bounding box center [251, 94] width 111 height 14
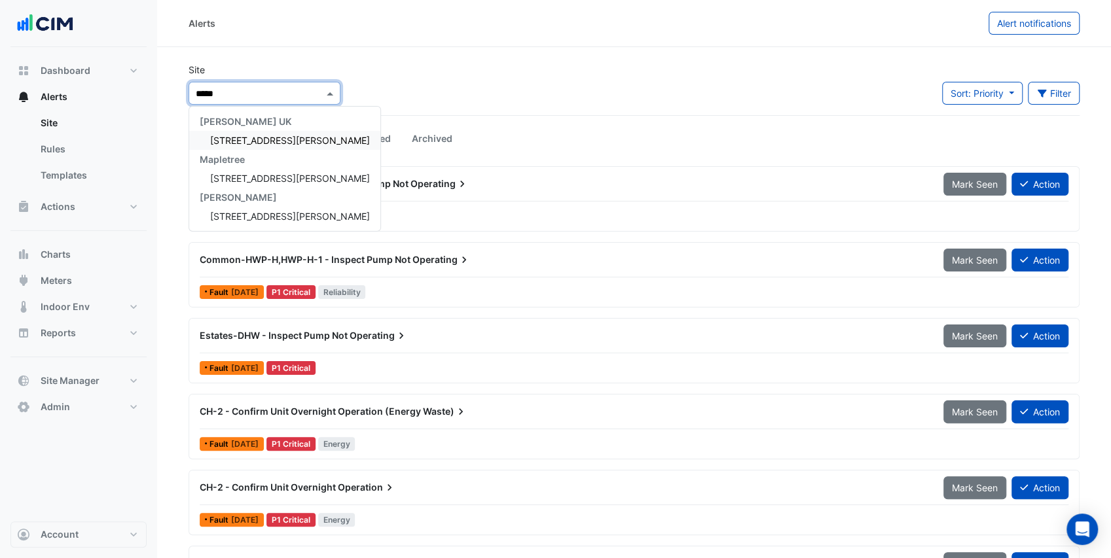
type input "******"
click at [263, 145] on span "[STREET_ADDRESS][PERSON_NAME]" at bounding box center [290, 140] width 160 height 11
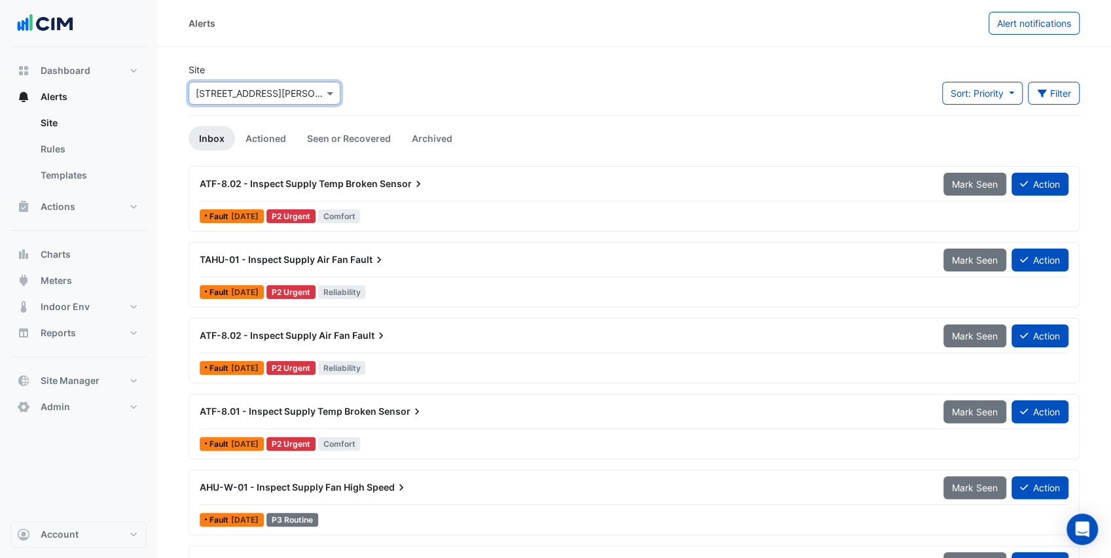
click at [439, 195] on div "ATF-8.02 - Inspect Supply Temp Broken Sensor" at bounding box center [563, 184] width 743 height 24
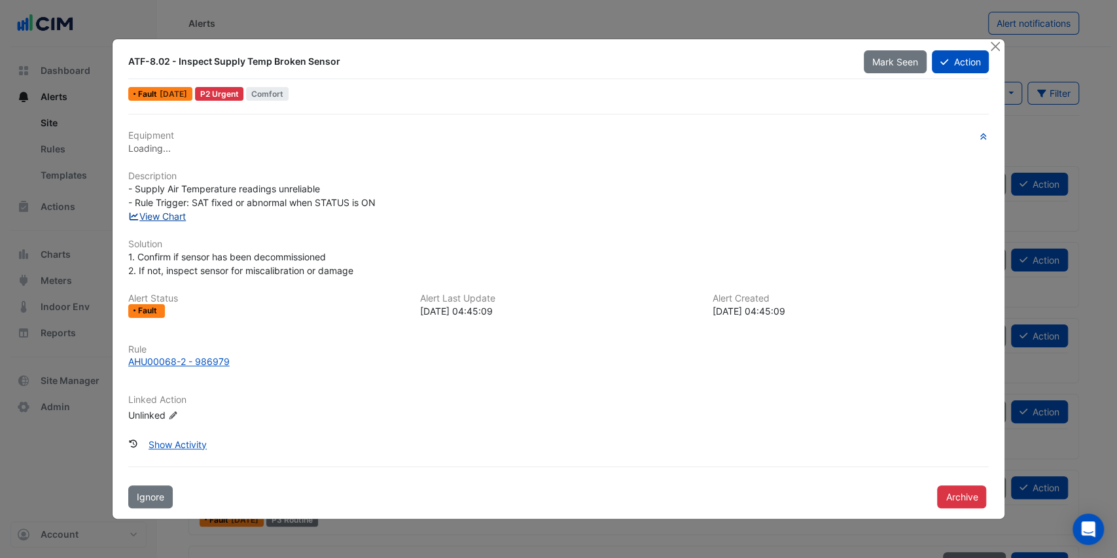
click at [173, 216] on link "View Chart" at bounding box center [157, 216] width 58 height 11
click at [995, 50] on button "Close" at bounding box center [995, 46] width 14 height 14
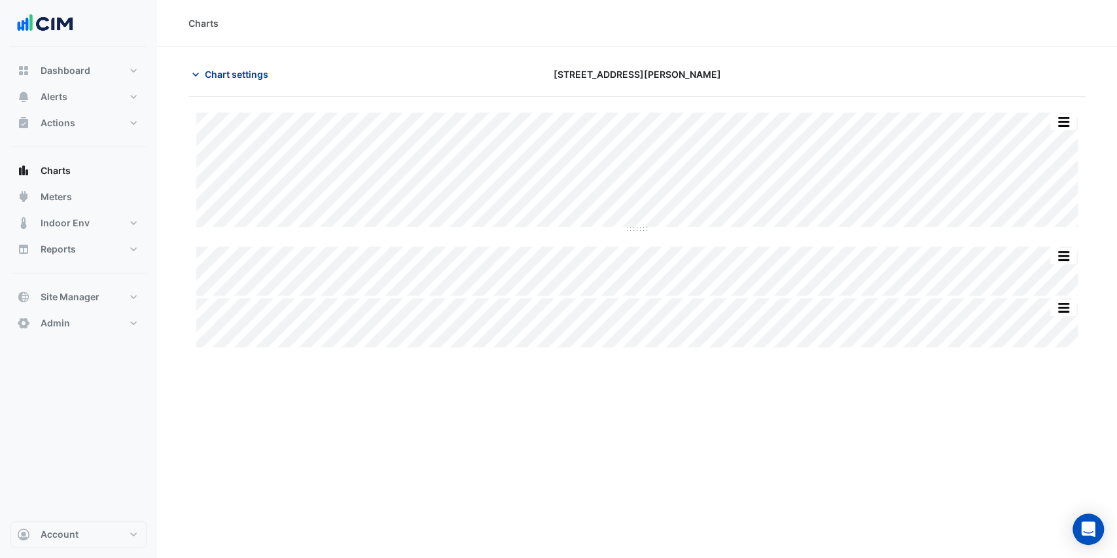
click at [230, 76] on span "Chart settings" at bounding box center [236, 74] width 63 height 14
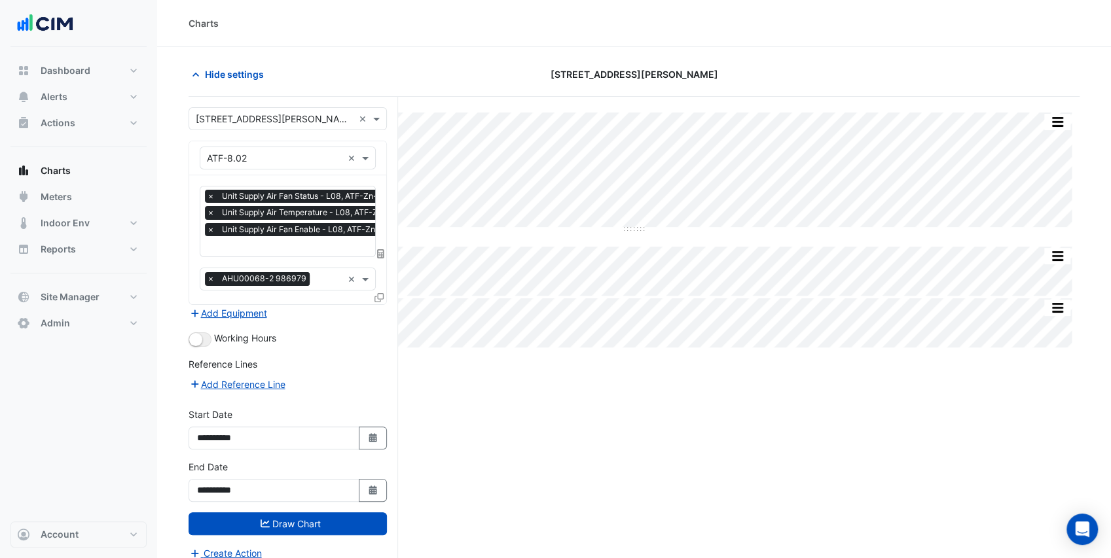
click at [252, 241] on input "text" at bounding box center [305, 248] width 196 height 14
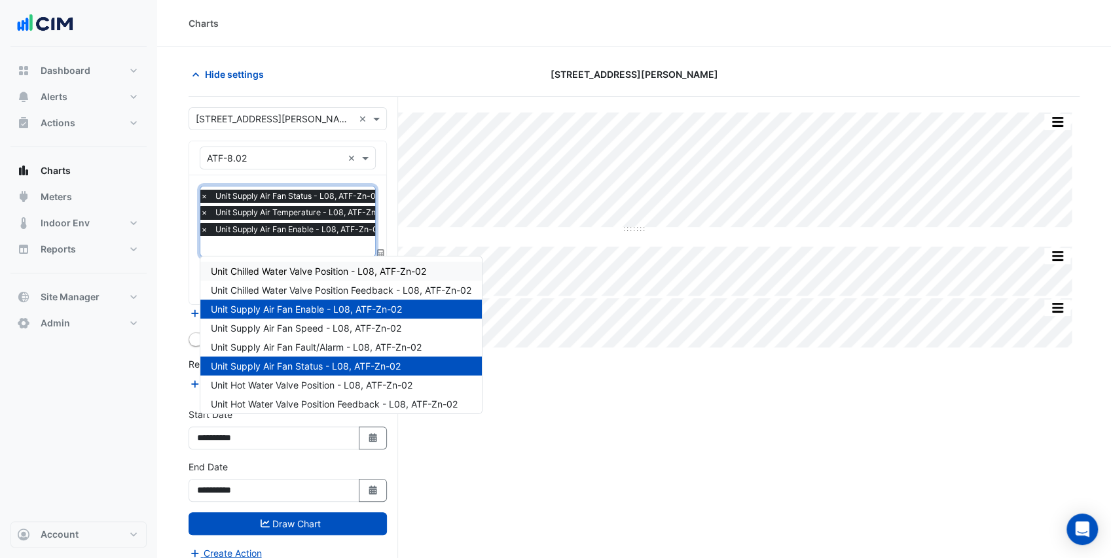
click at [310, 273] on span "Unit Chilled Water Valve Position - L08, ATF-Zn-02" at bounding box center [318, 271] width 215 height 11
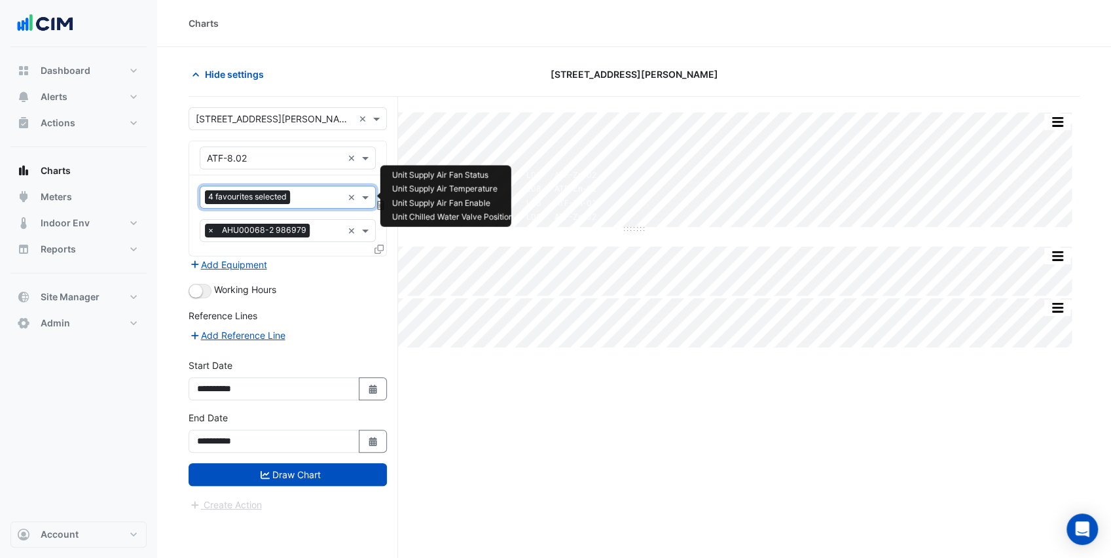
click at [304, 202] on input "text" at bounding box center [318, 199] width 47 height 14
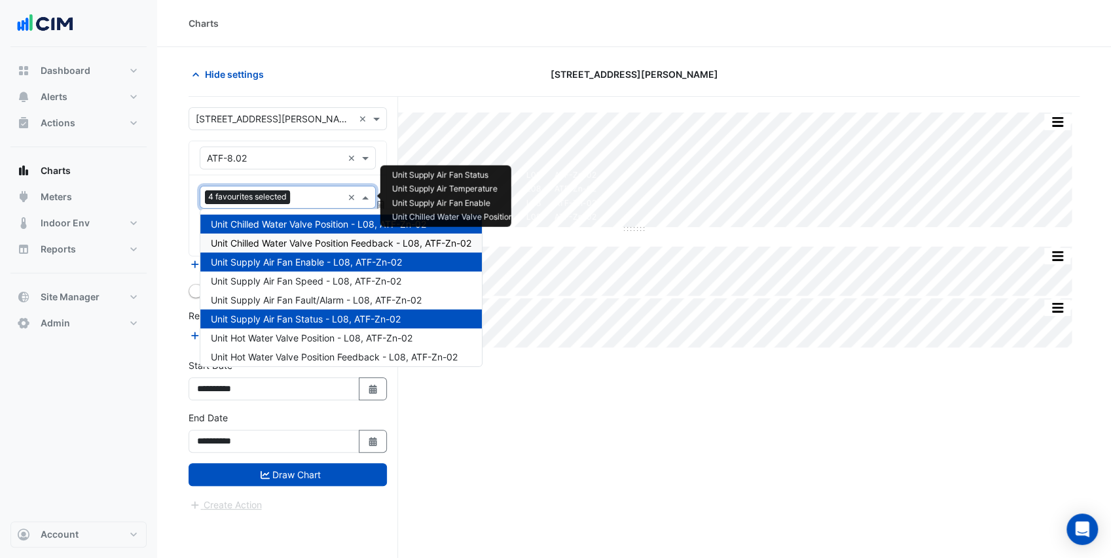
click at [309, 241] on span "Unit Chilled Water Valve Position Feedback - L08, ATF-Zn-02" at bounding box center [341, 243] width 260 height 11
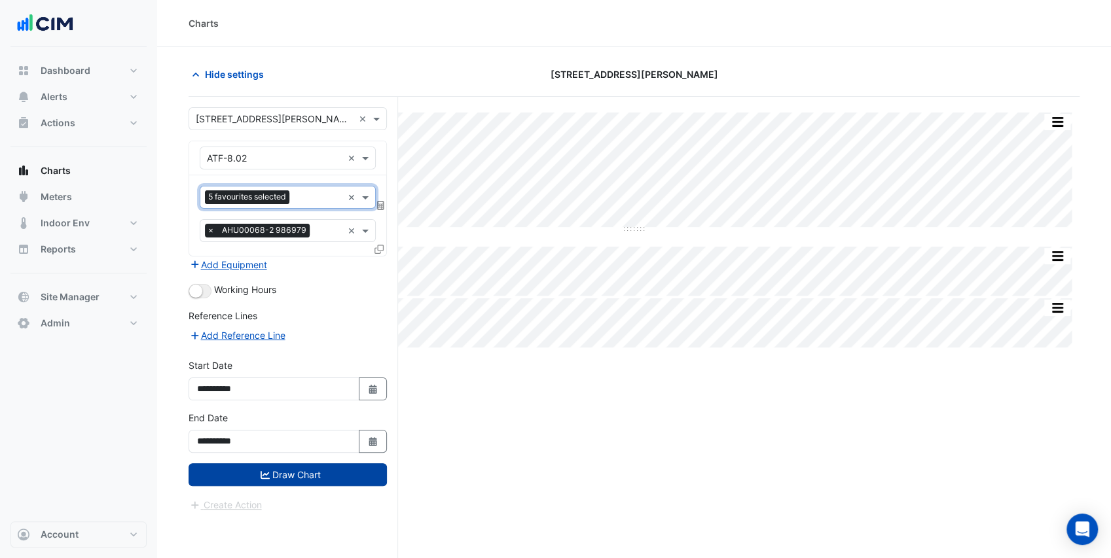
click at [331, 466] on button "Draw Chart" at bounding box center [287, 474] width 198 height 23
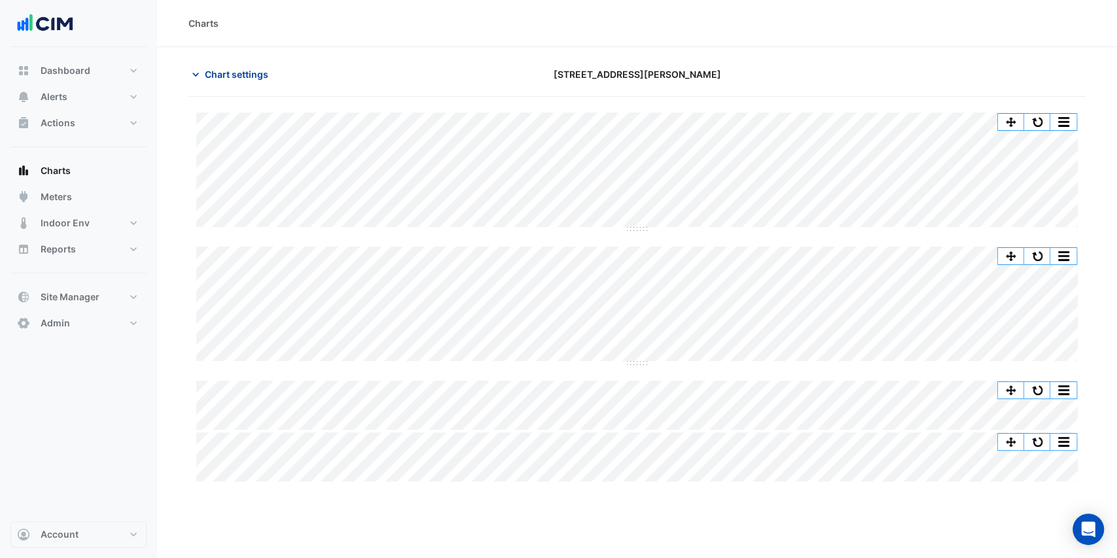
click at [201, 75] on icon "button" at bounding box center [195, 74] width 13 height 13
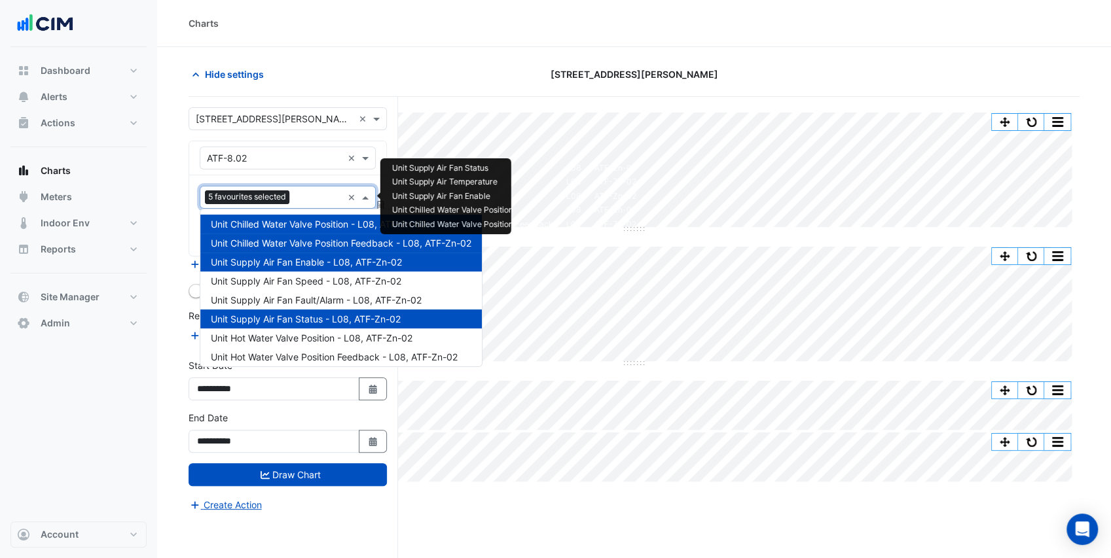
click at [319, 197] on input "text" at bounding box center [319, 199] width 48 height 14
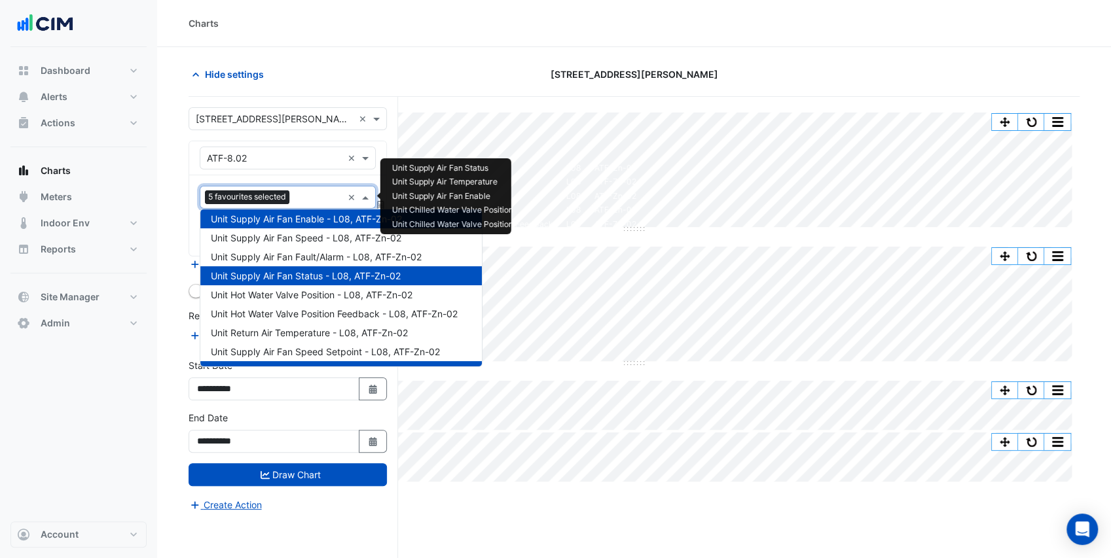
scroll to position [81, 0]
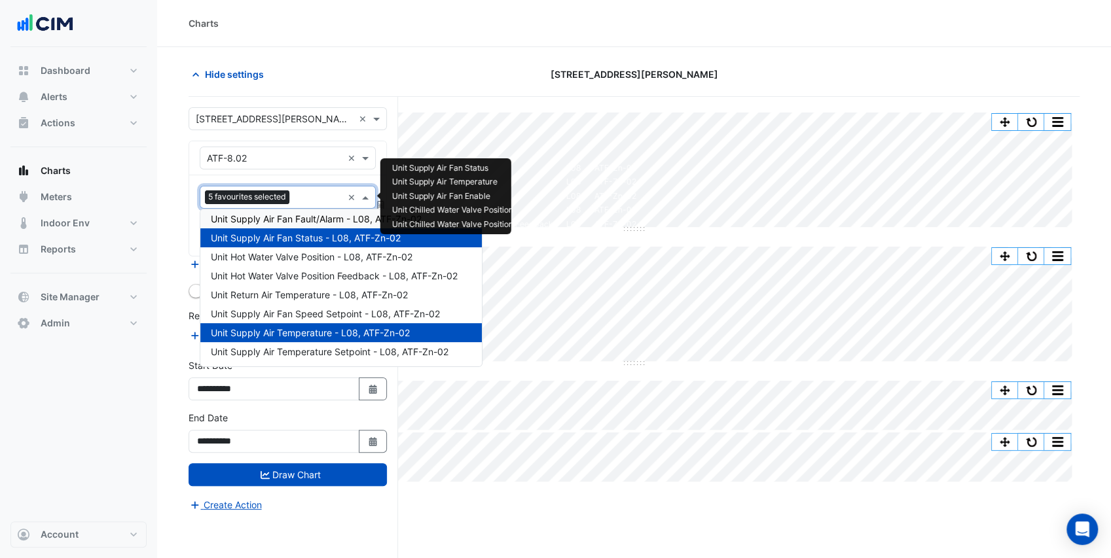
click at [177, 149] on section "Hide settings 3 Hardman Street Split All Split None Print Save as JPEG Save as …" at bounding box center [634, 327] width 954 height 561
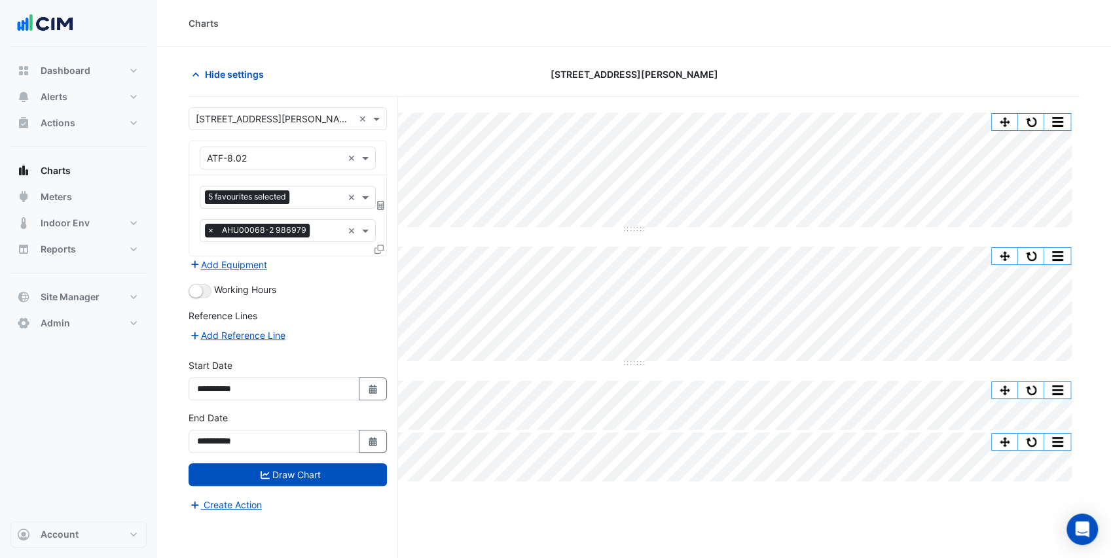
click at [569, 528] on div "Split All Split None Print Save as JPEG Save as PNG Pivot Data Table Export CSV…" at bounding box center [633, 352] width 891 height 511
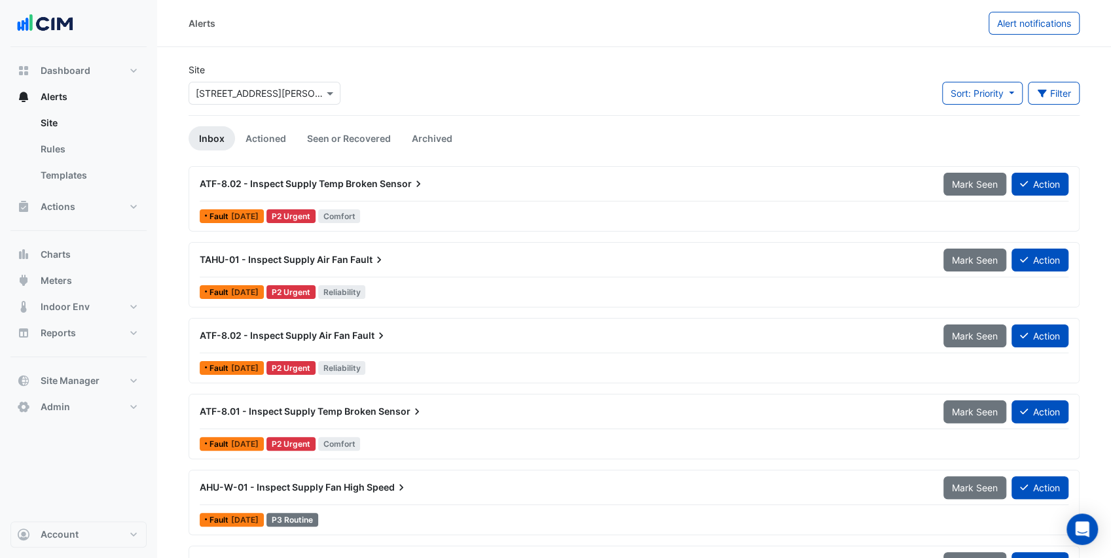
click at [348, 38] on div "Alerts Alert notifications" at bounding box center [634, 23] width 954 height 47
click at [259, 135] on link "Actioned" at bounding box center [266, 138] width 62 height 24
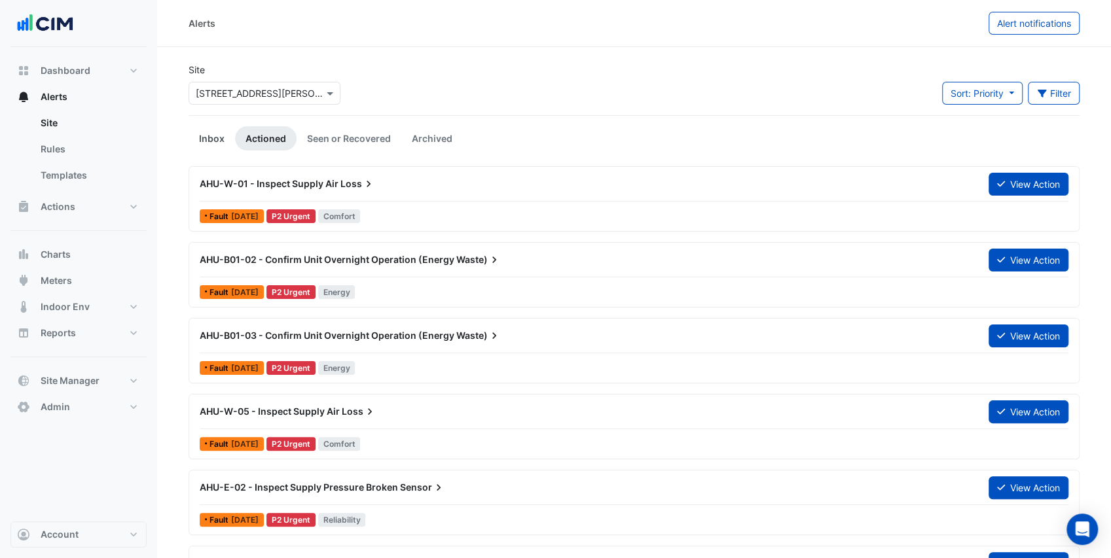
click at [219, 136] on link "Inbox" at bounding box center [211, 138] width 46 height 24
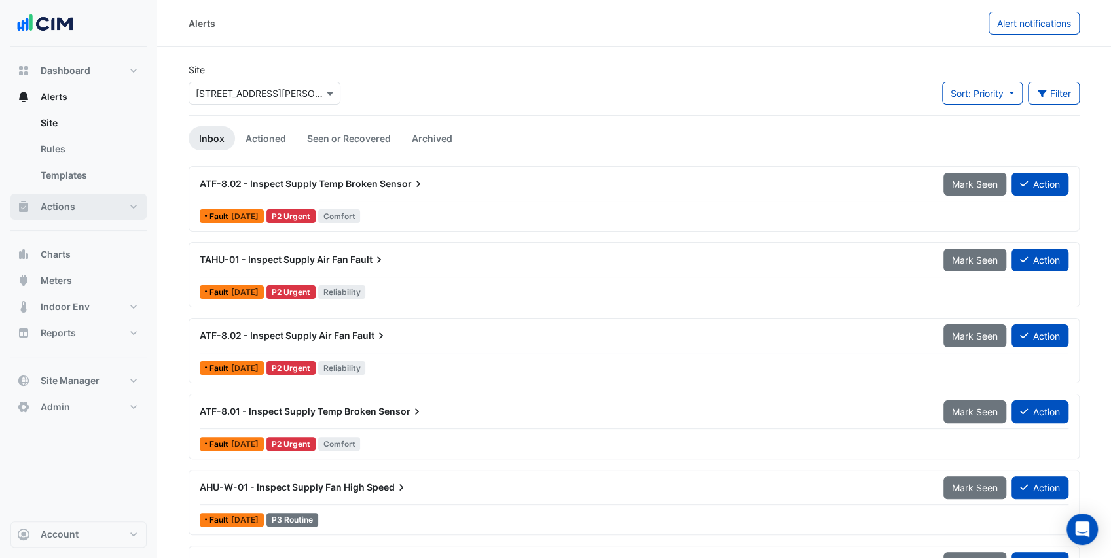
click at [103, 205] on button "Actions" at bounding box center [78, 207] width 136 height 26
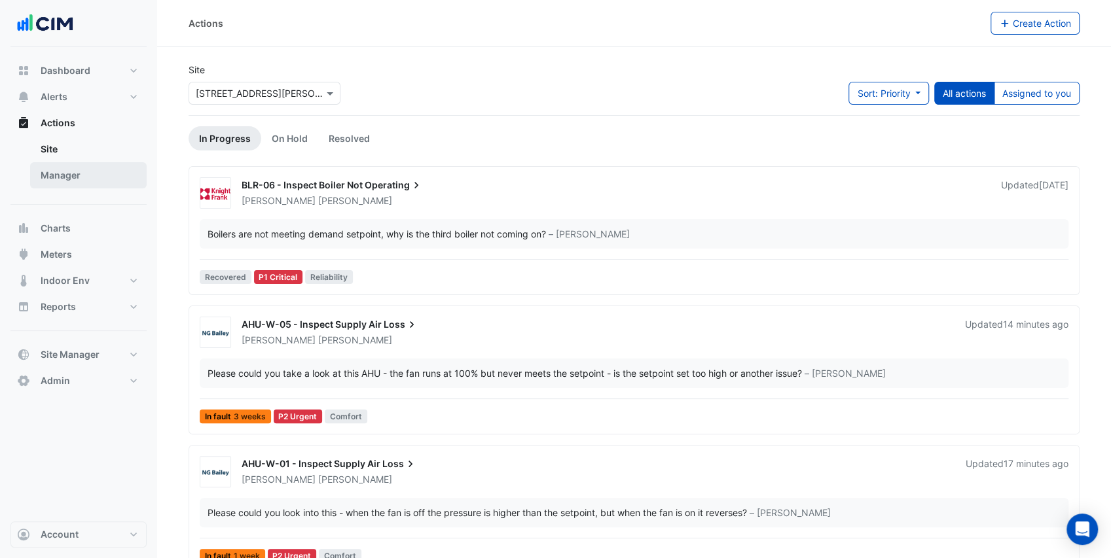
click at [79, 175] on link "Manager" at bounding box center [88, 175] width 116 height 26
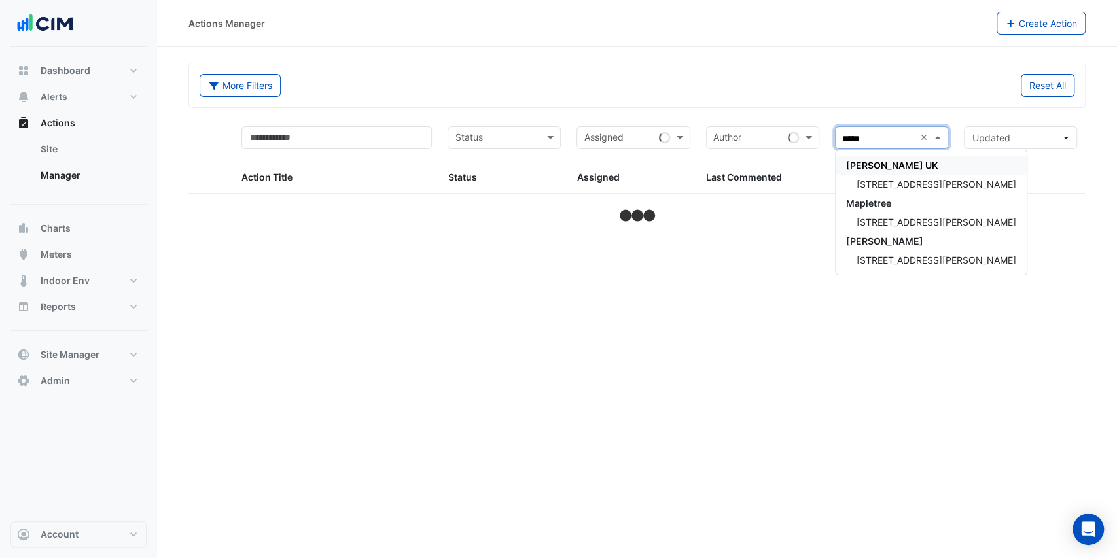
type input "******"
click at [896, 215] on div "[STREET_ADDRESS][PERSON_NAME]" at bounding box center [931, 222] width 191 height 19
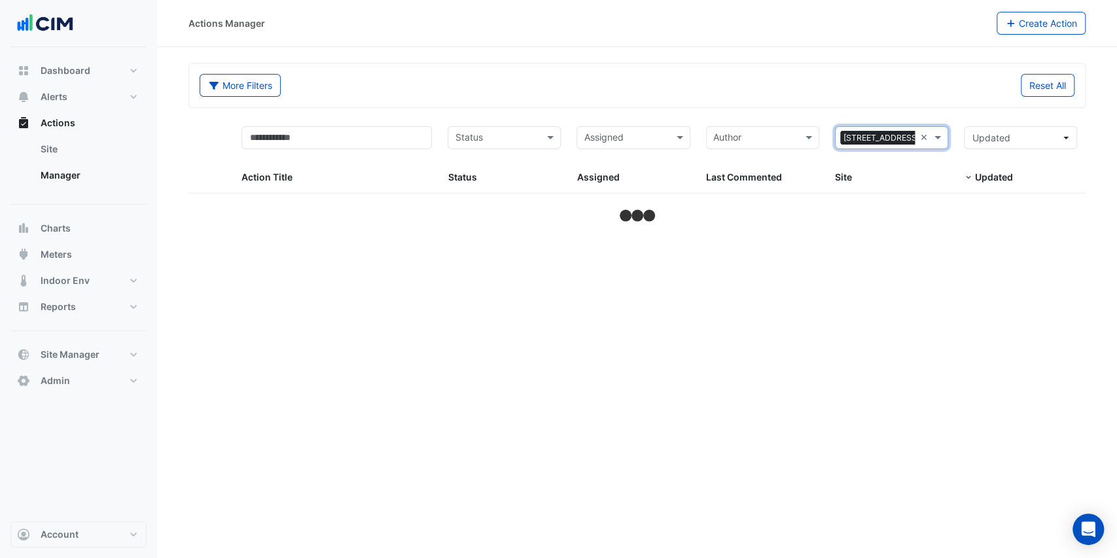
select select "***"
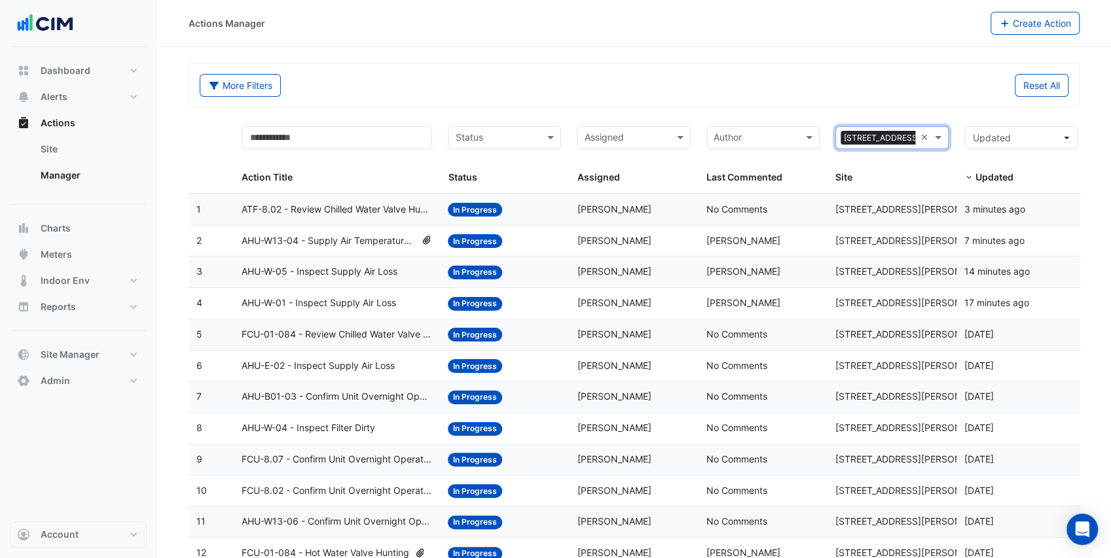
click at [344, 208] on span "ATF-8.02 - Review Chilled Water Valve Hunting" at bounding box center [336, 209] width 190 height 15
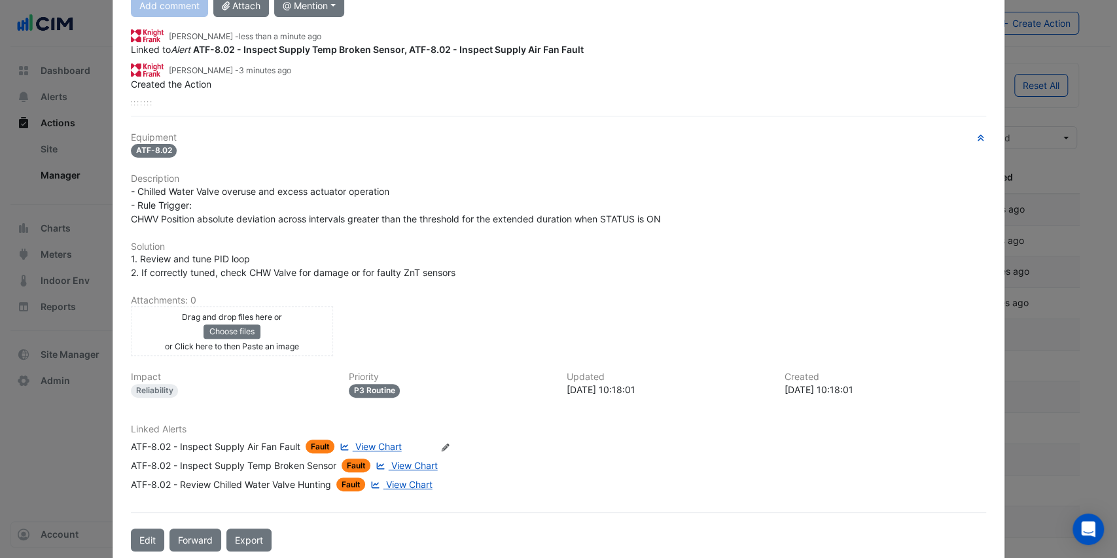
click at [310, 318] on div "Drag and drop files here or Choose files or Click here to then Paste an image" at bounding box center [232, 331] width 196 height 43
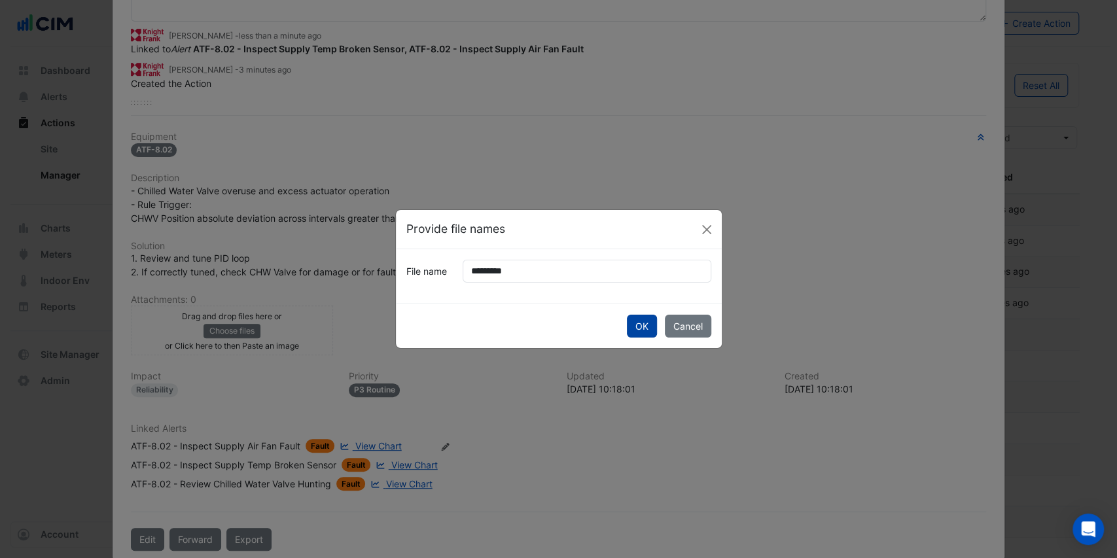
click at [634, 330] on button "OK" at bounding box center [642, 326] width 30 height 23
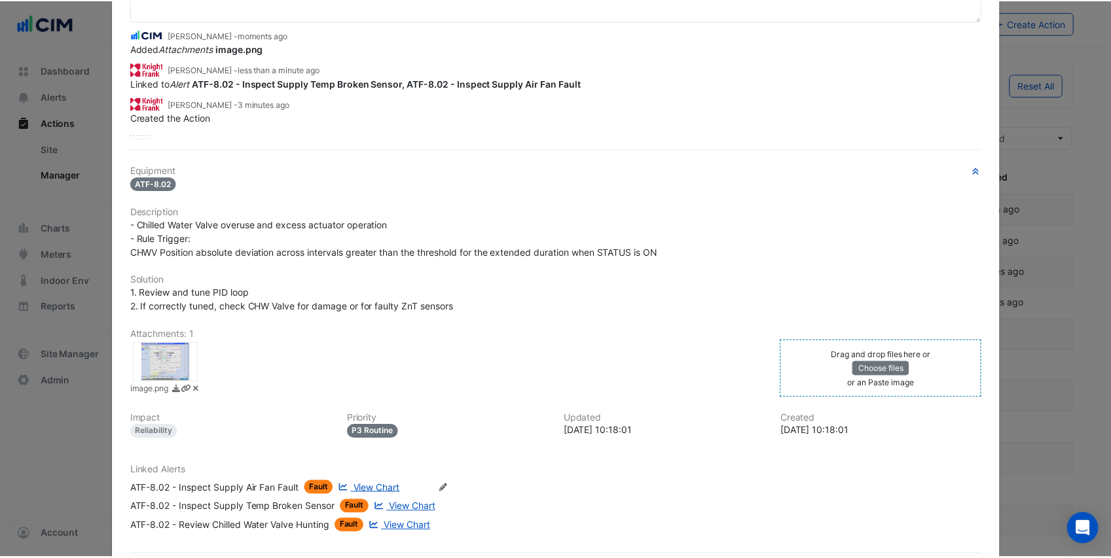
scroll to position [0, 0]
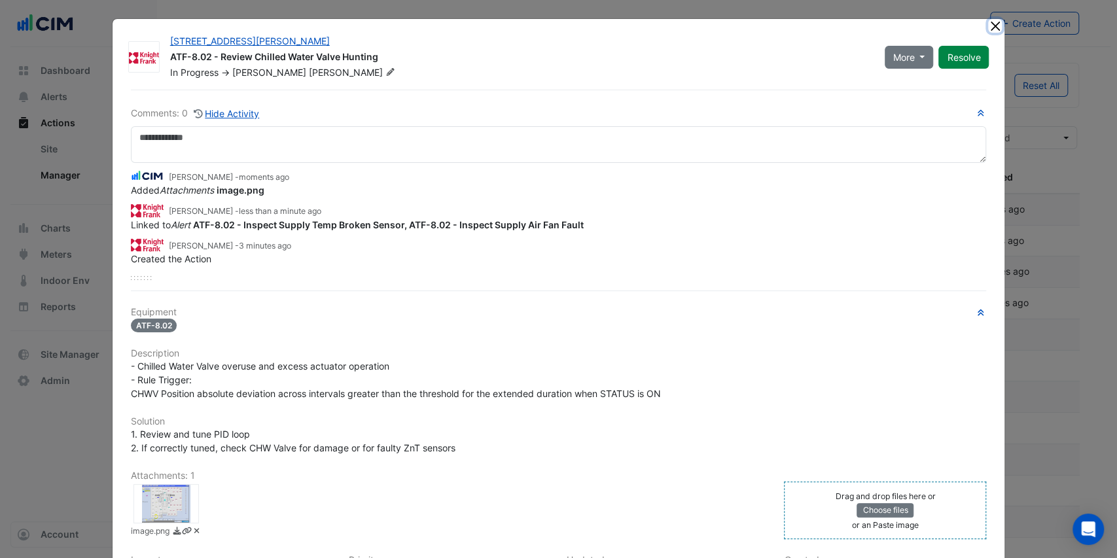
click at [988, 27] on button "Close" at bounding box center [995, 26] width 14 height 14
